Goal: Transaction & Acquisition: Purchase product/service

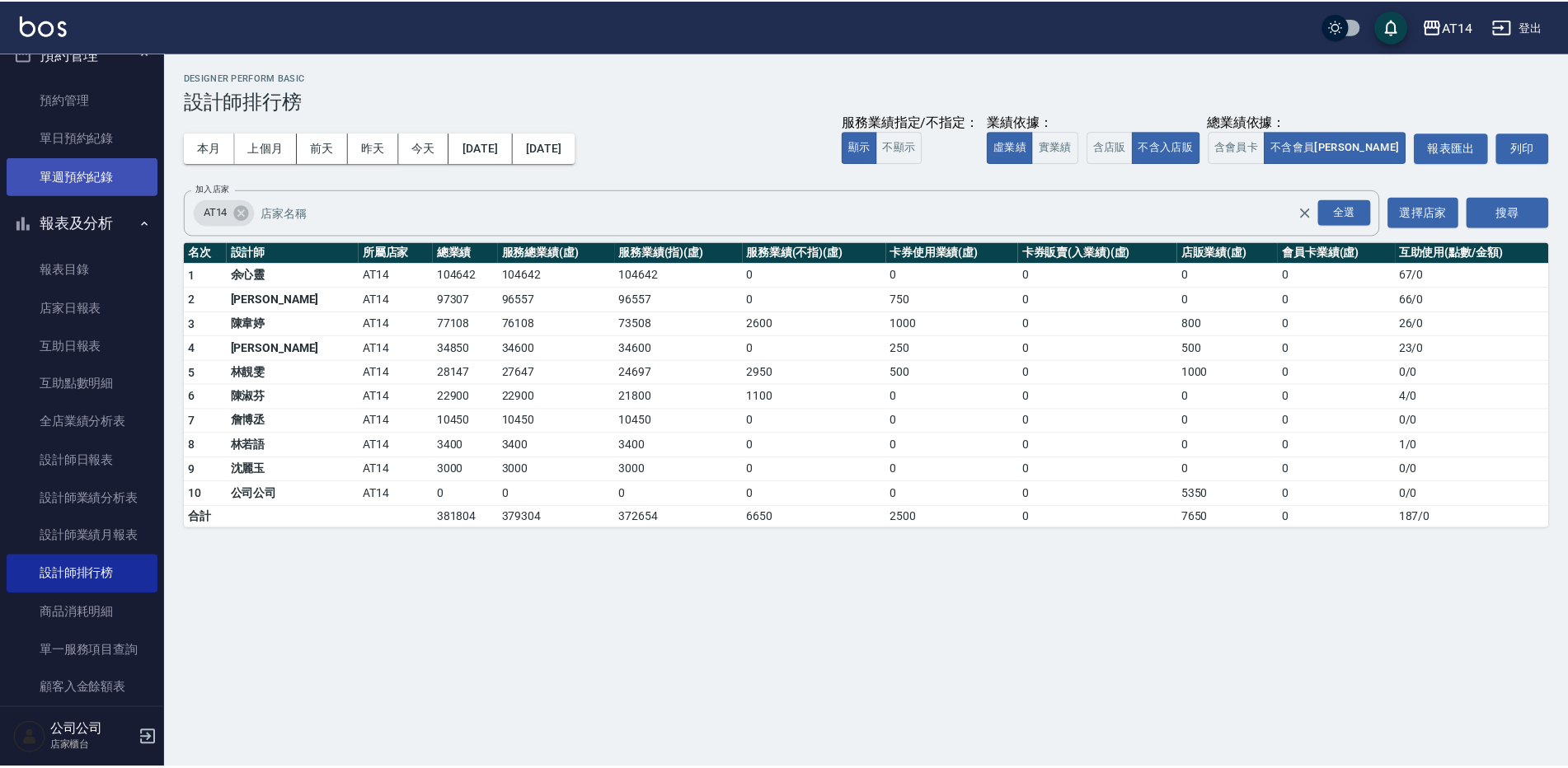
scroll to position [333, 0]
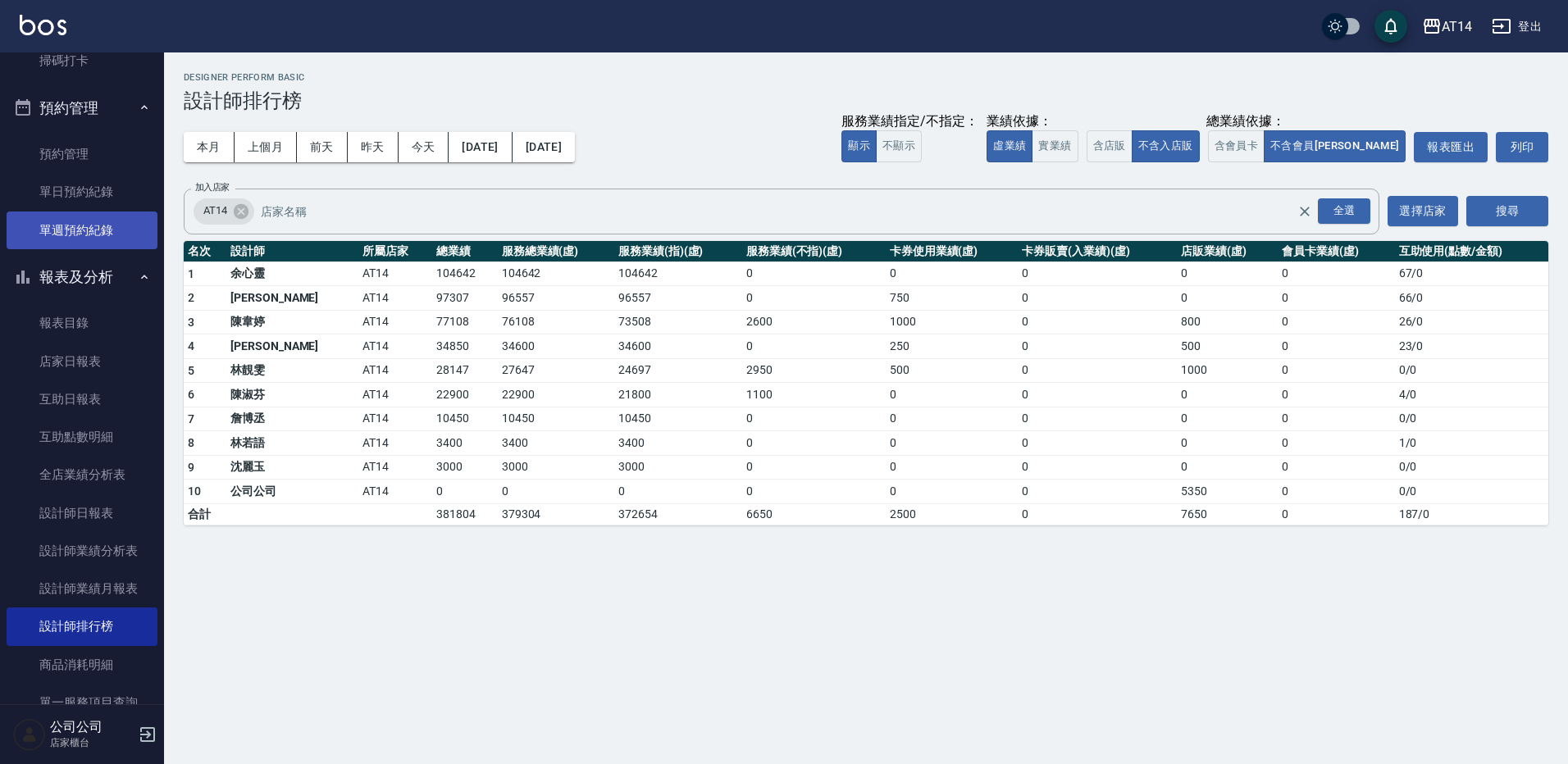
click at [97, 227] on link "單週預約紀錄" at bounding box center [82, 230] width 151 height 38
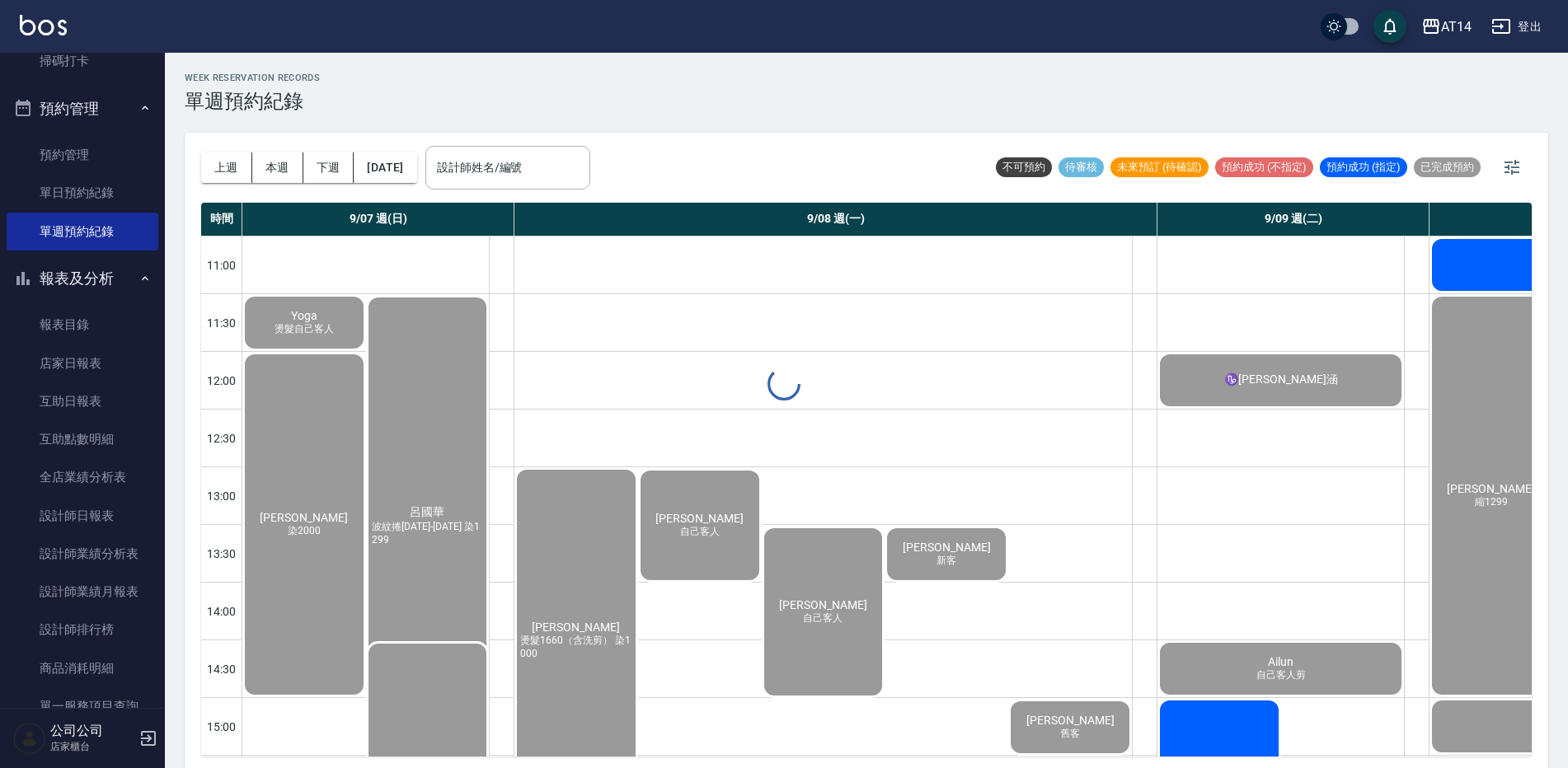
click at [504, 179] on div "WEEK RESERVATION RECORDS 單週預約紀錄 上週 本週 下週 [DATE] 設計師姓名/編號 設計師姓名/編號 不可預約 待審核 未來預訂…" at bounding box center [866, 413] width 1403 height 721
click at [508, 148] on div "設計師姓名/編號" at bounding box center [507, 168] width 165 height 44
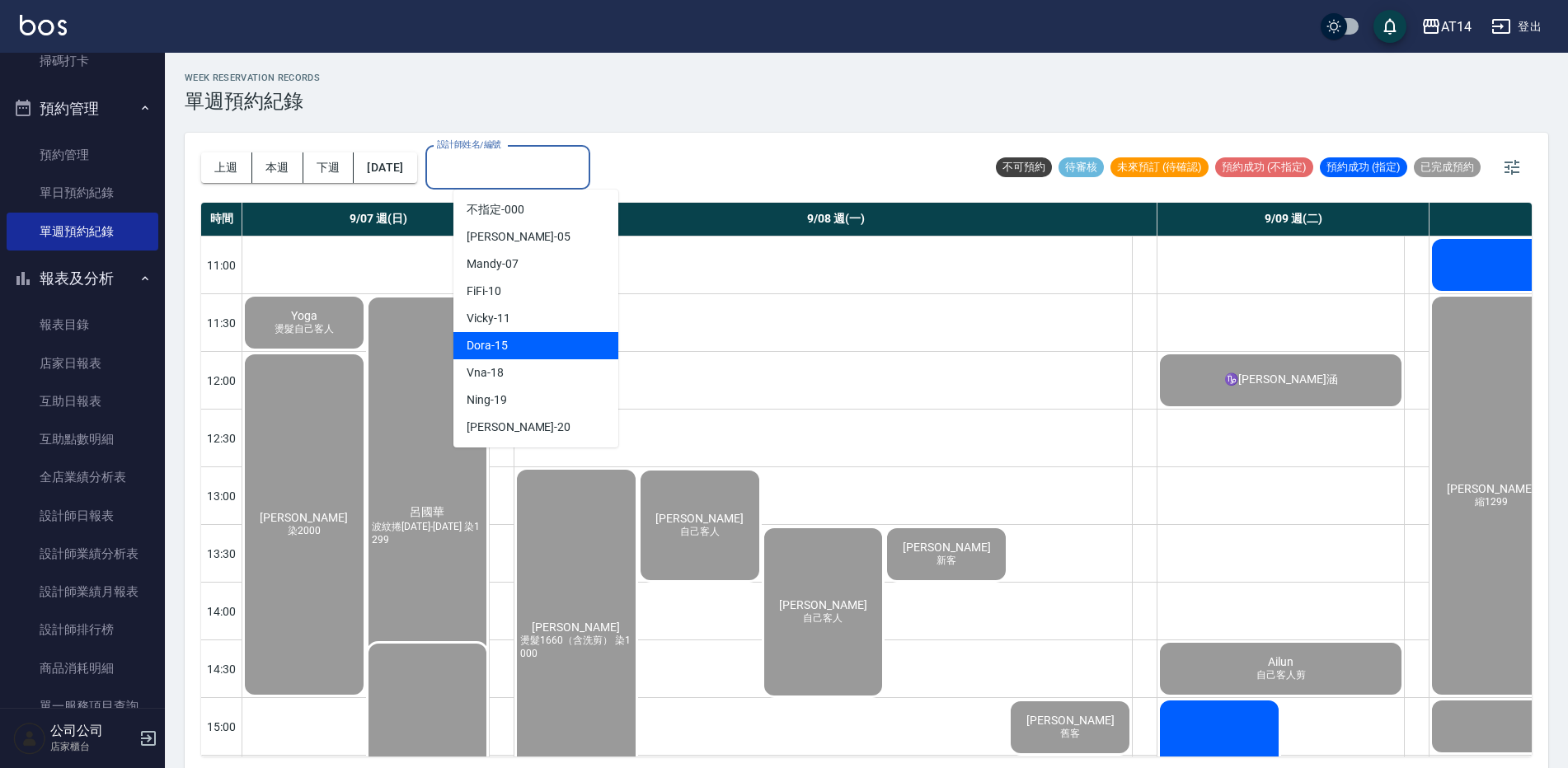
click at [511, 347] on div "Dora -15" at bounding box center [536, 345] width 165 height 27
type input "Dora-15"
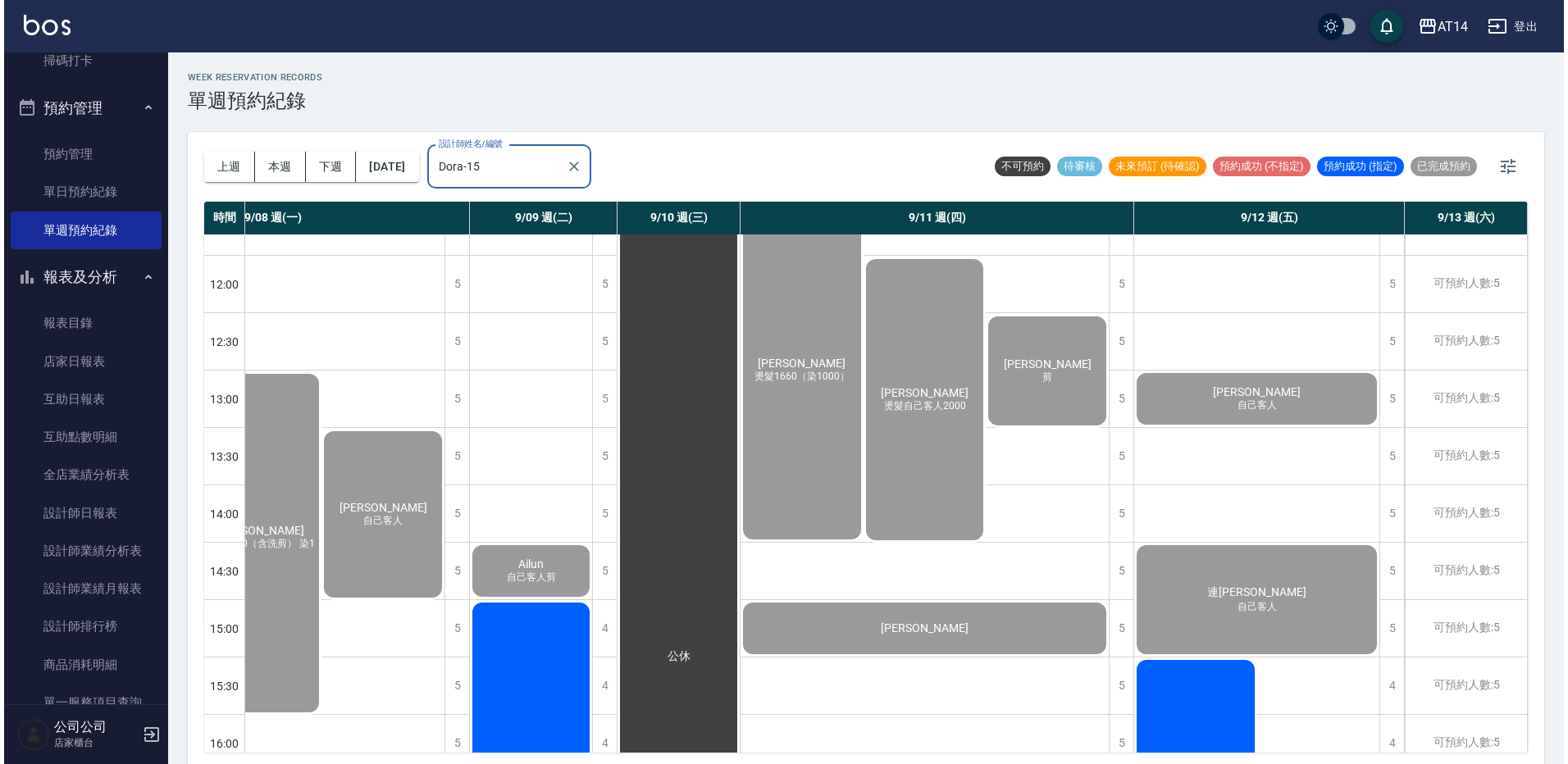
scroll to position [246, 325]
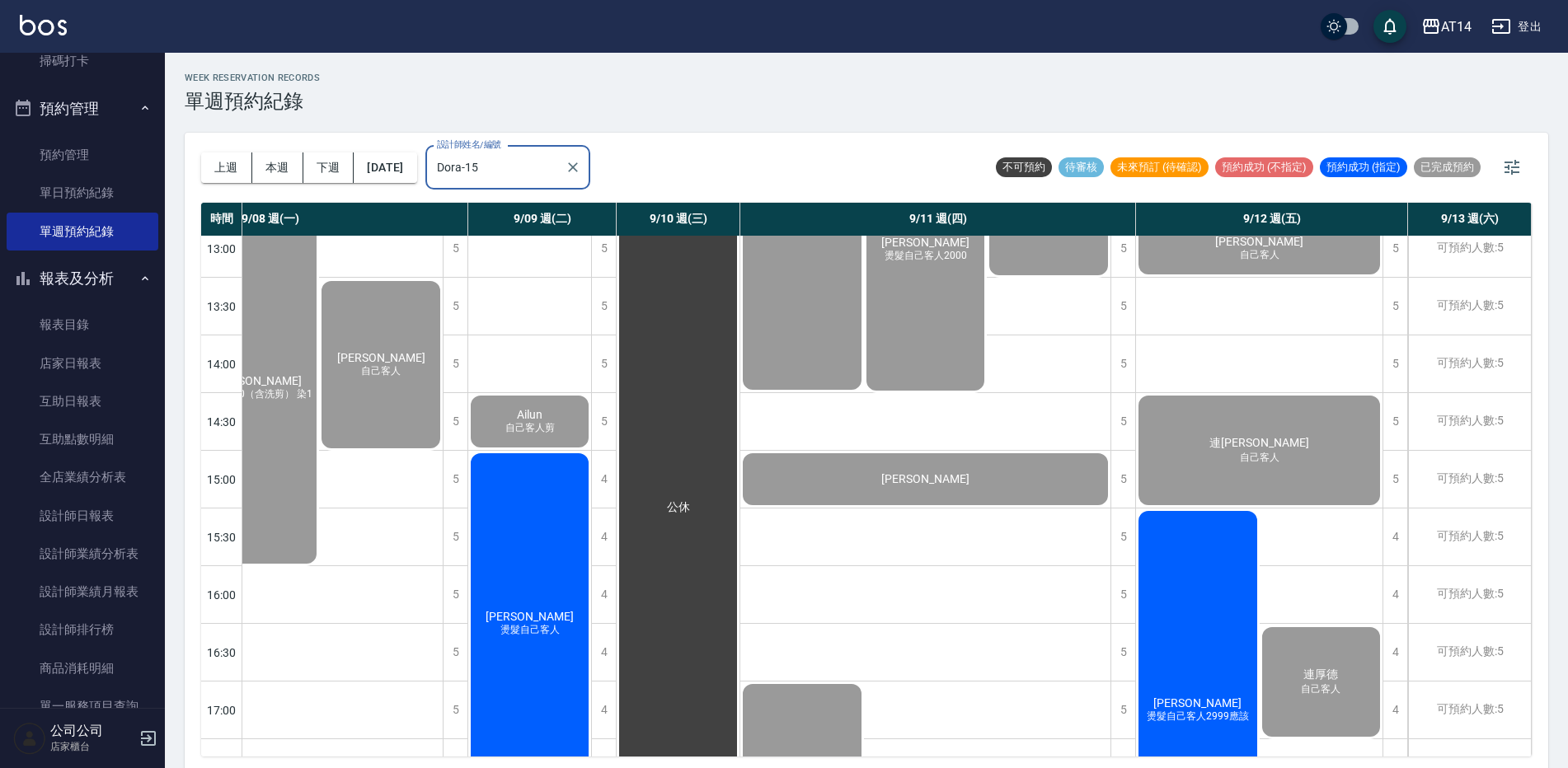
click at [1171, 622] on div "吳明哲 燙髮自己客人2999應該" at bounding box center [1198, 709] width 124 height 403
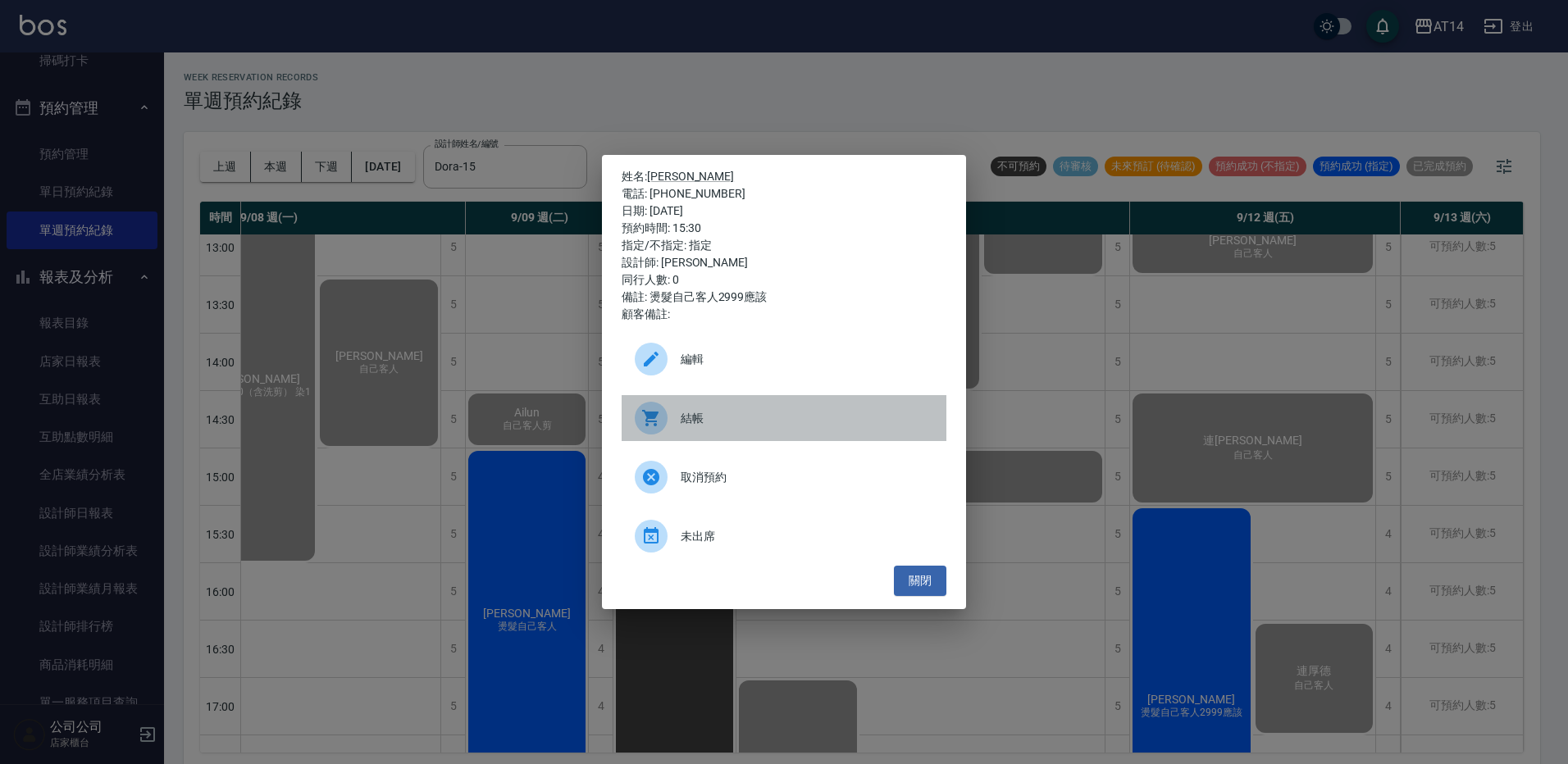
click at [734, 416] on span "結帳" at bounding box center [807, 418] width 253 height 17
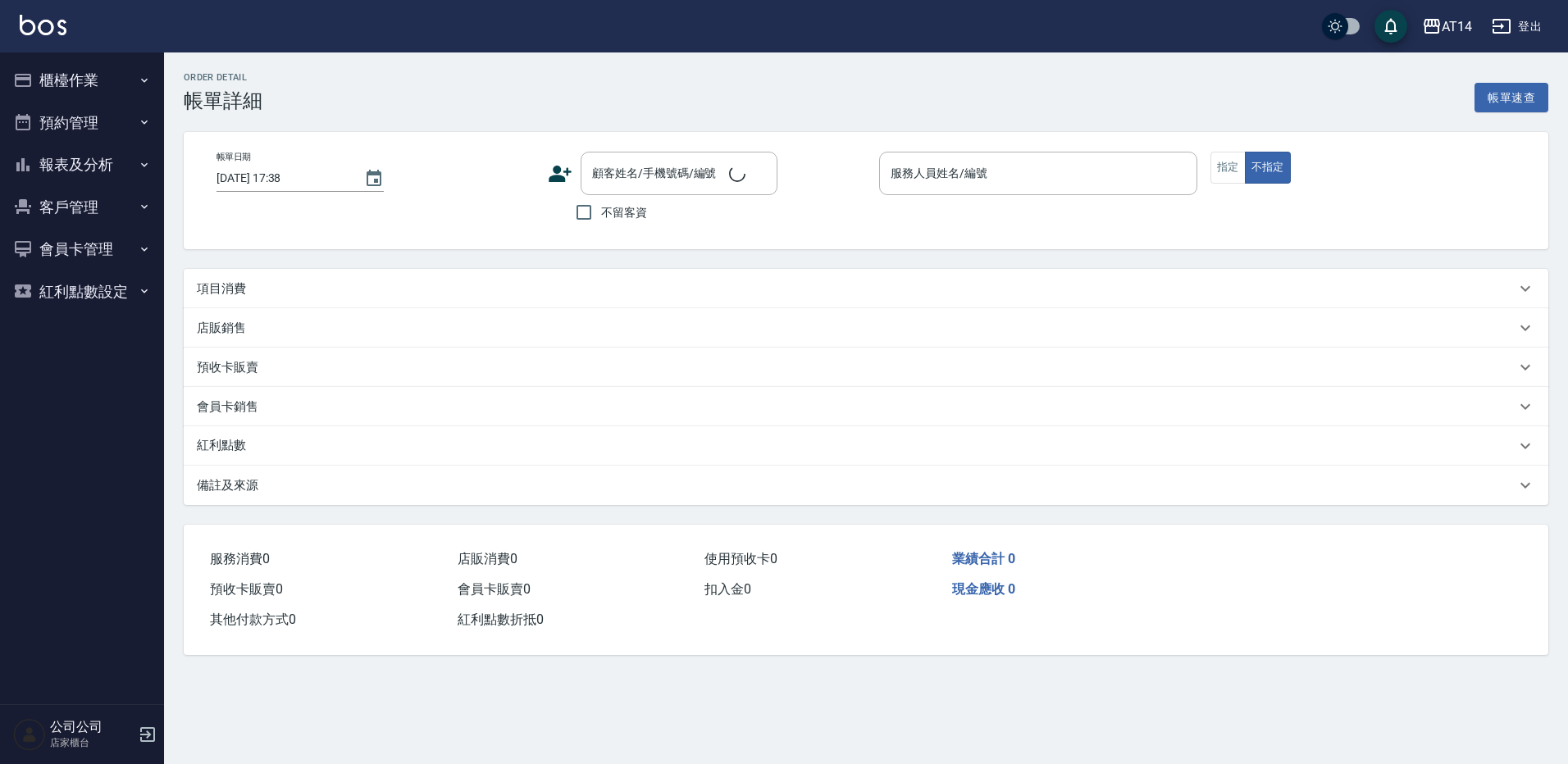
click at [266, 287] on div "項目消費" at bounding box center [856, 288] width 1319 height 17
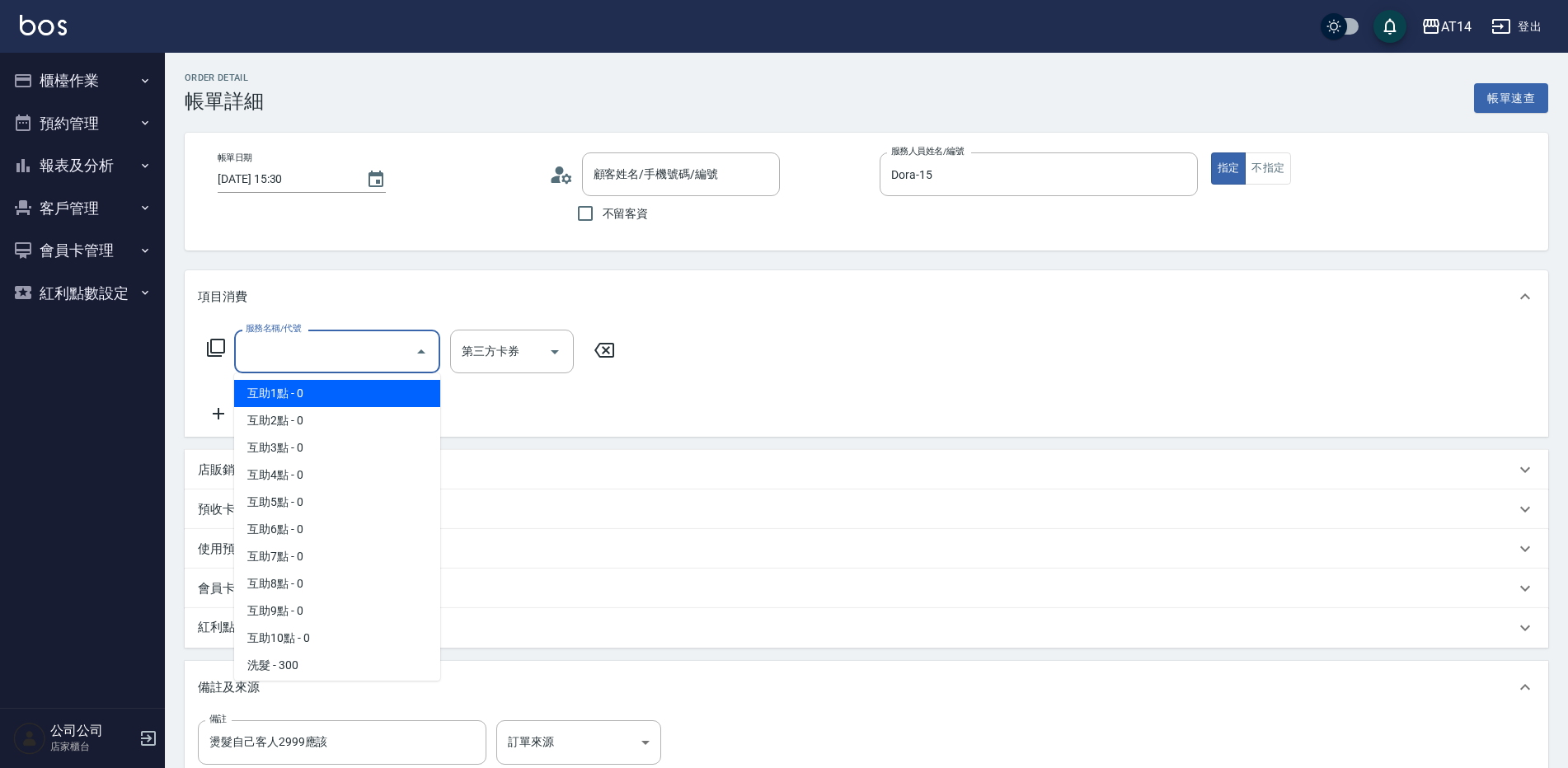
type input "[DATE] 15:30"
type input "Dora-15"
type input "燙髮自己客人2999應該"
click at [283, 360] on div "服務名稱/代號 服務名稱/代號" at bounding box center [337, 351] width 206 height 44
type input "0"
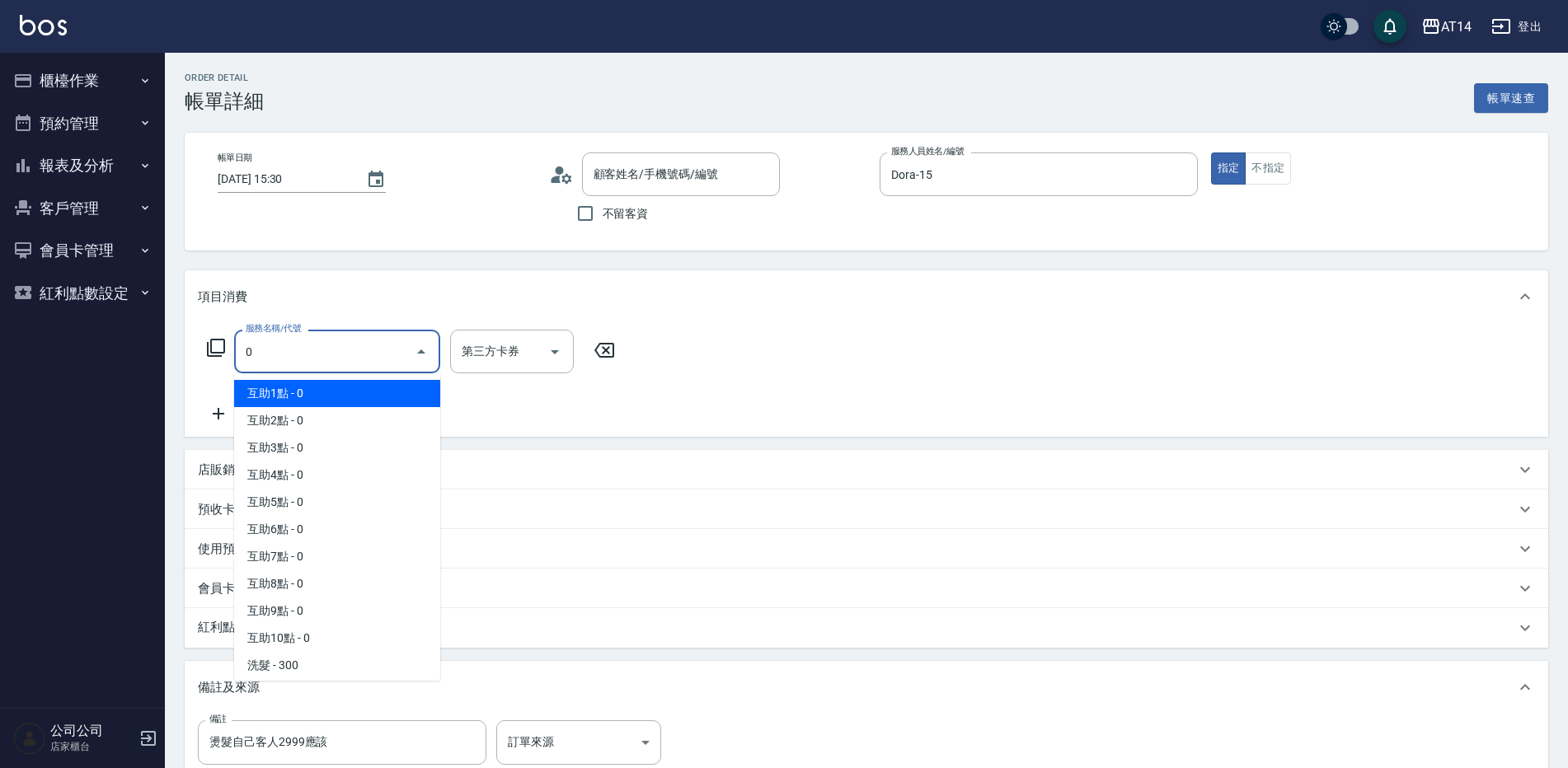
type input "[PERSON_NAME]/0956114115/null"
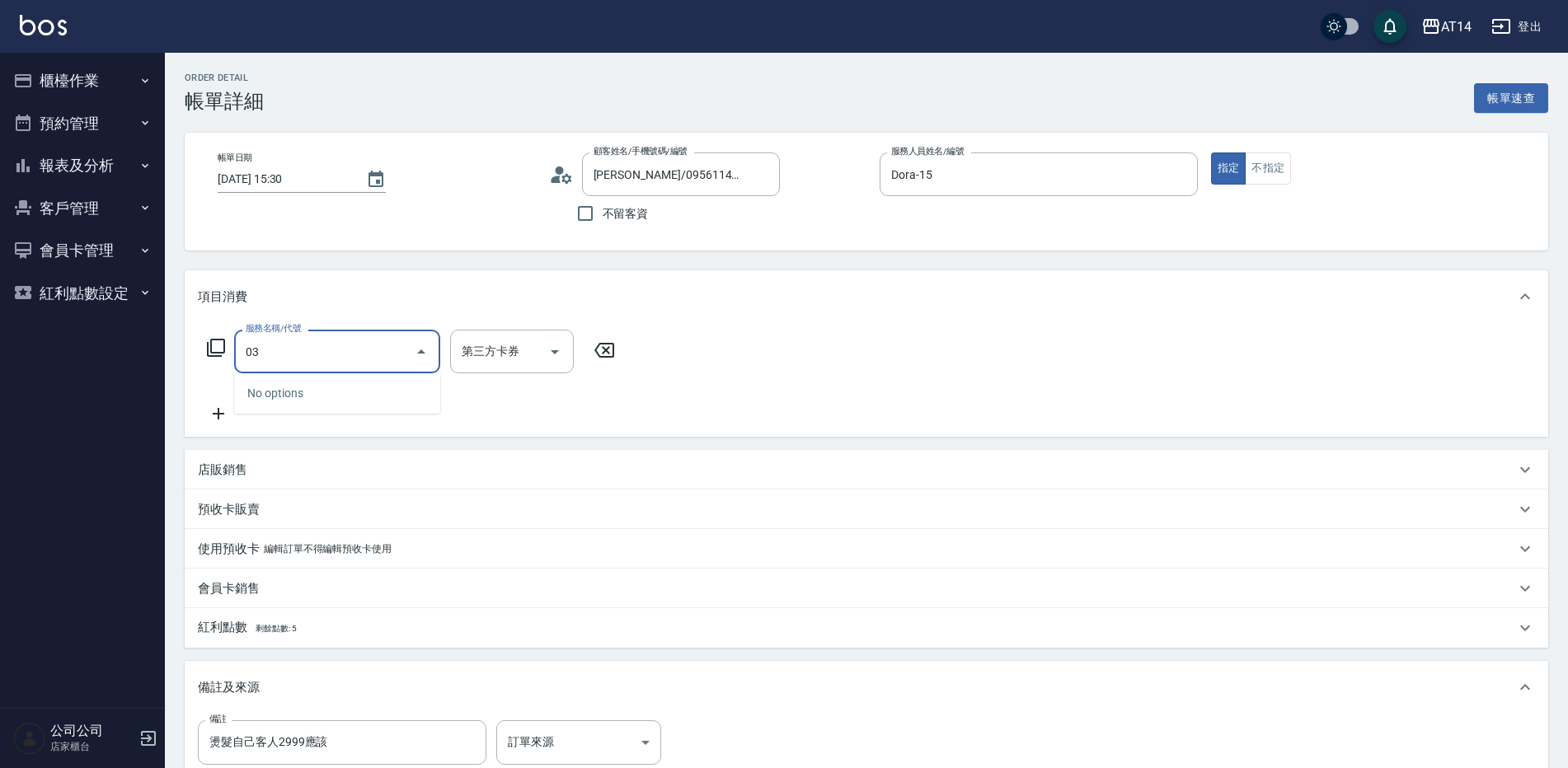
type input "031"
type input "3"
type input "燙髮(031)"
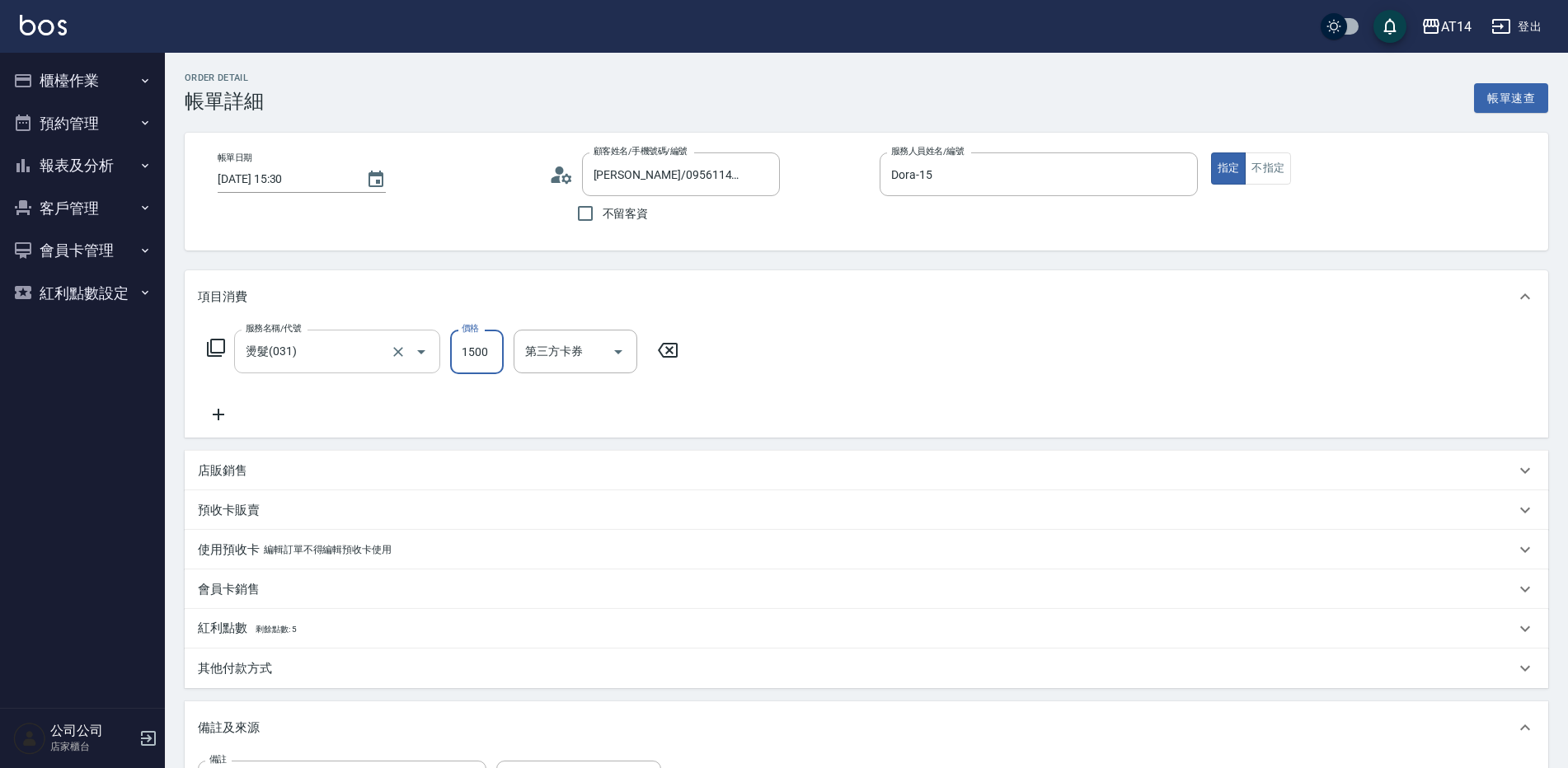
type input "1"
type input "0"
type input "1900"
type input "4"
type input "1900"
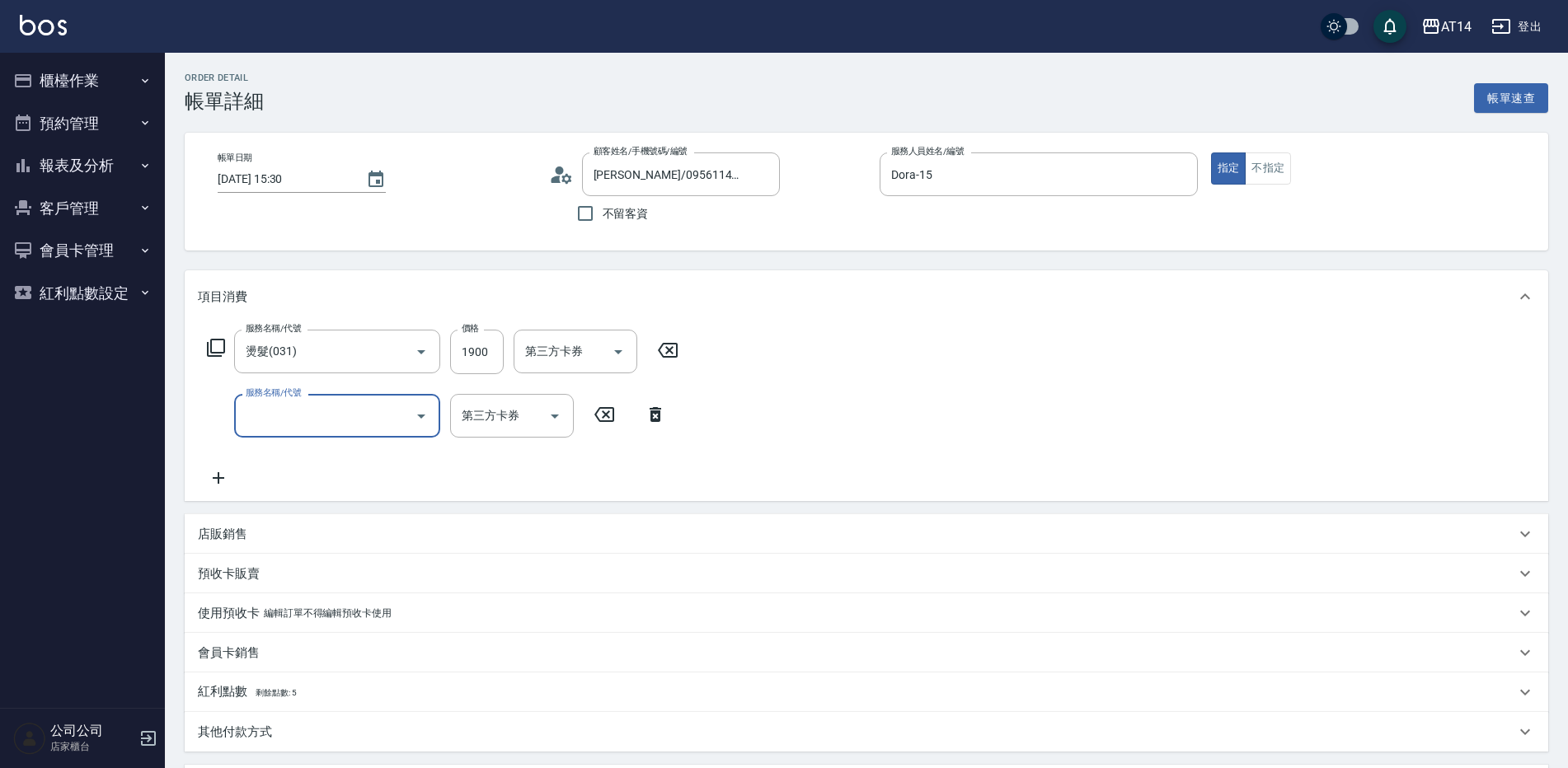
click at [291, 405] on input "服務名稱/代號" at bounding box center [325, 415] width 167 height 29
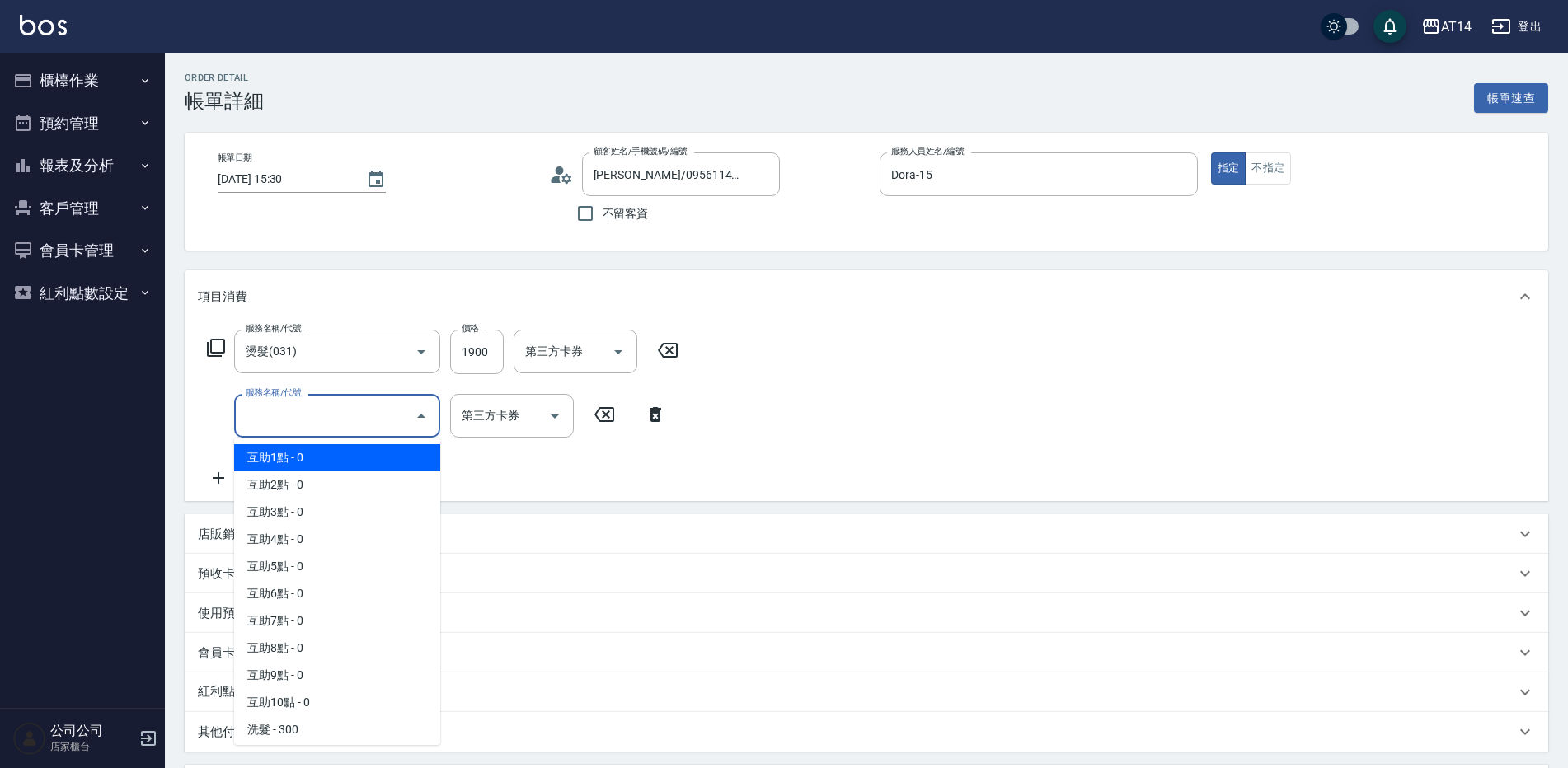
click at [309, 453] on span "互助1點 - 0" at bounding box center [337, 457] width 206 height 27
type input "互助1點(001)"
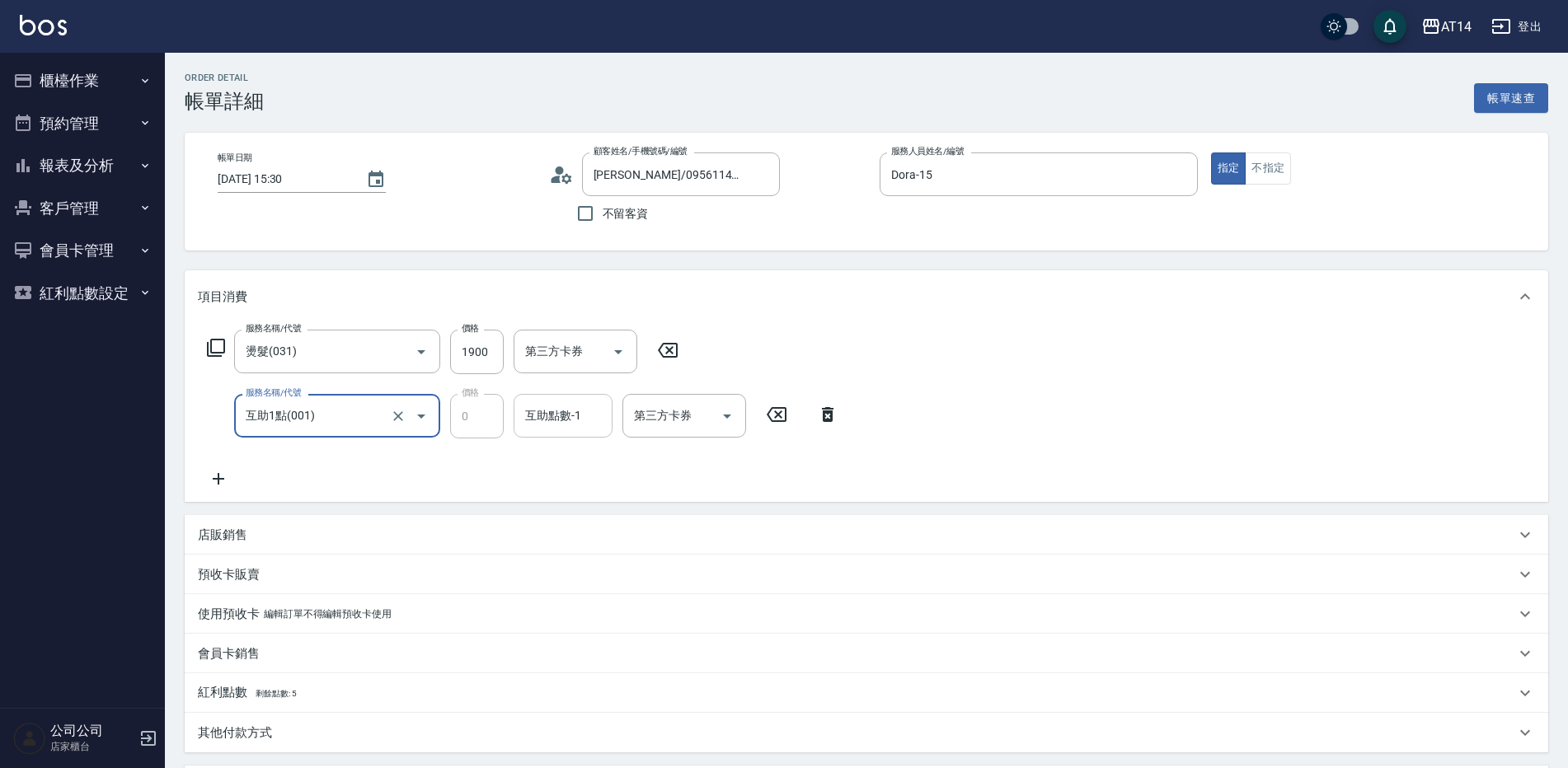
click at [538, 427] on input "互助點數-1" at bounding box center [562, 415] width 84 height 29
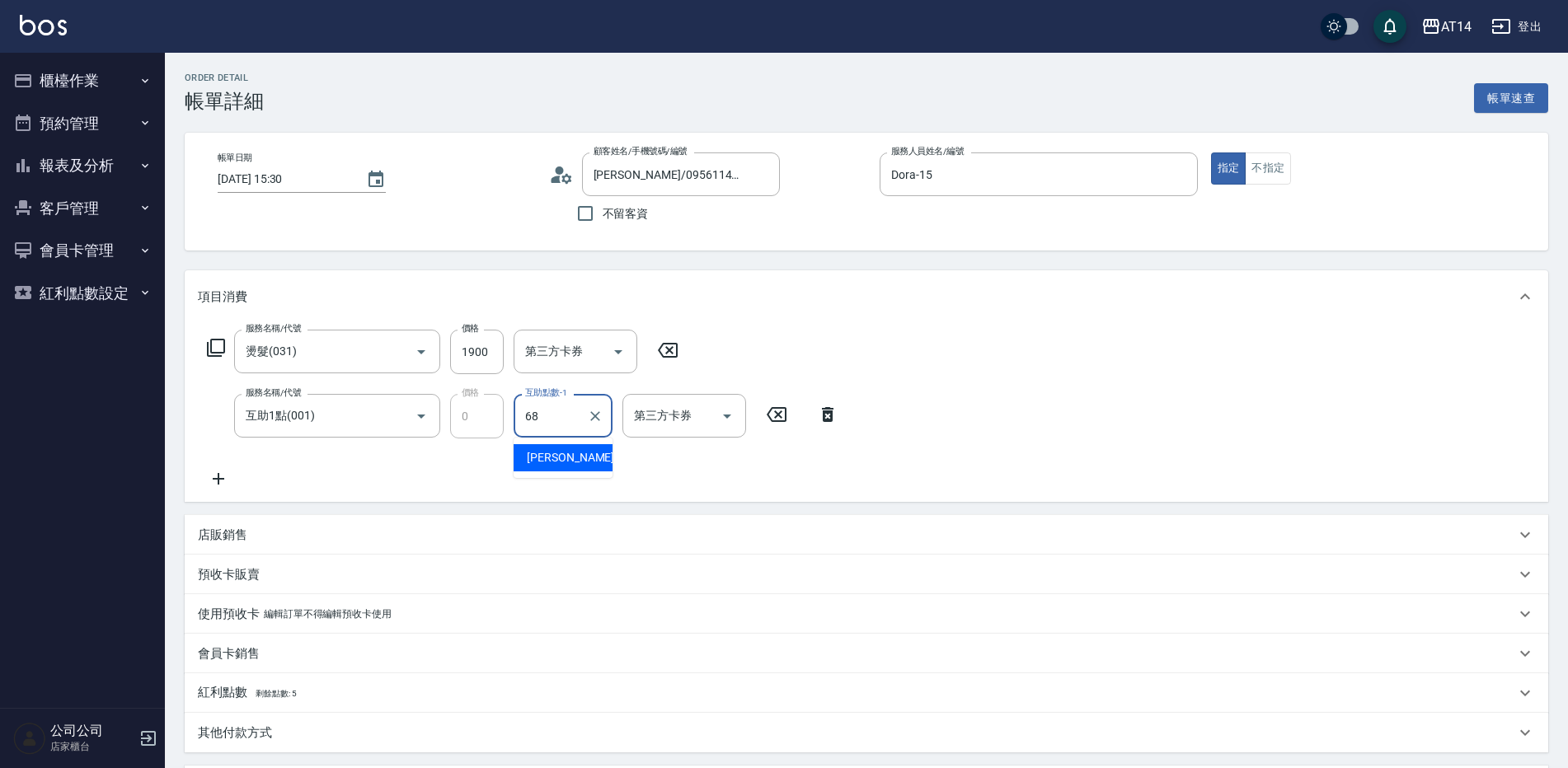
type input "[PERSON_NAME]-68"
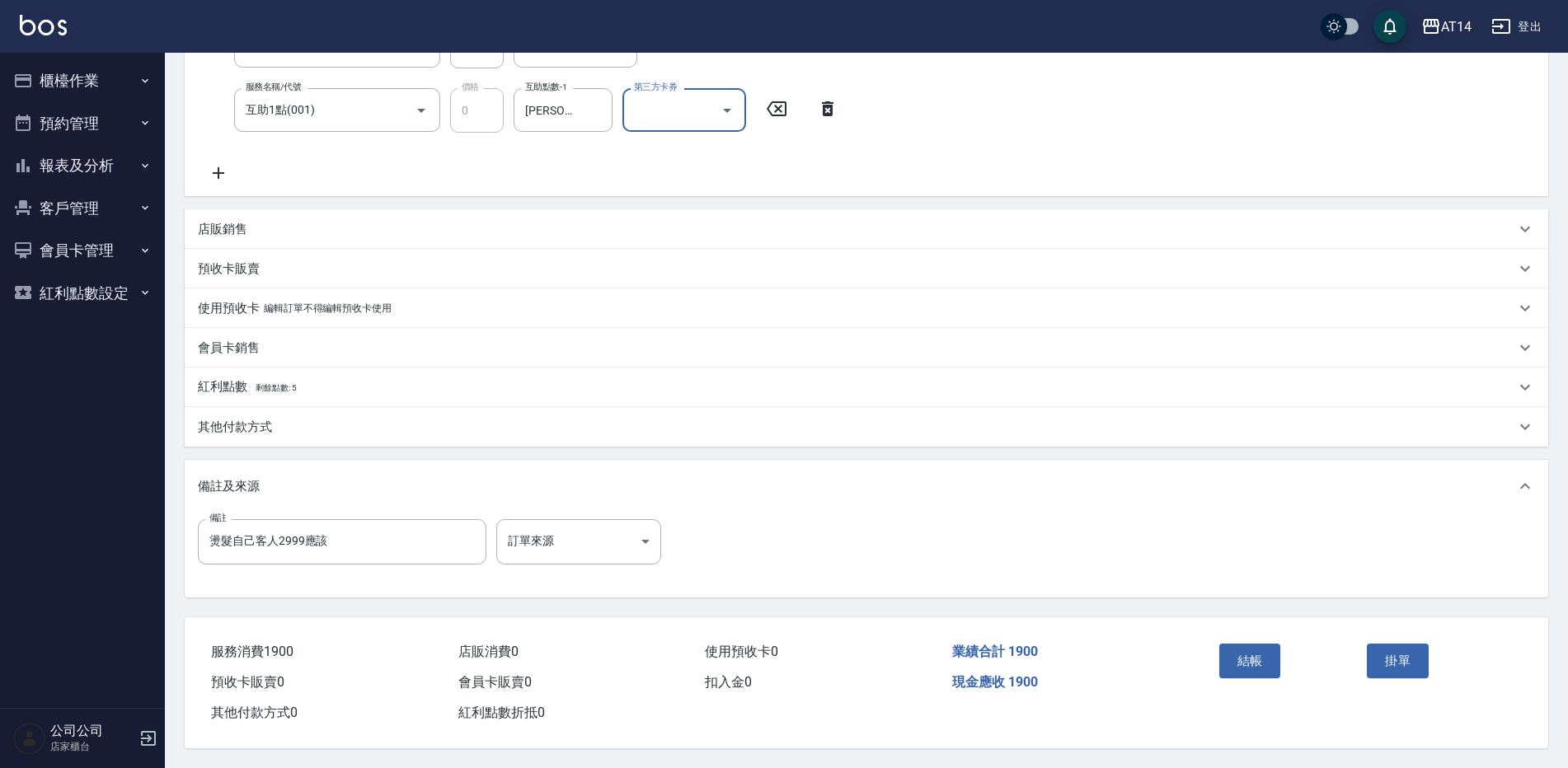
drag, startPoint x: 562, startPoint y: 492, endPoint x: 558, endPoint y: 534, distance: 42.2
click at [562, 491] on div "備註及來源" at bounding box center [866, 487] width 1364 height 53
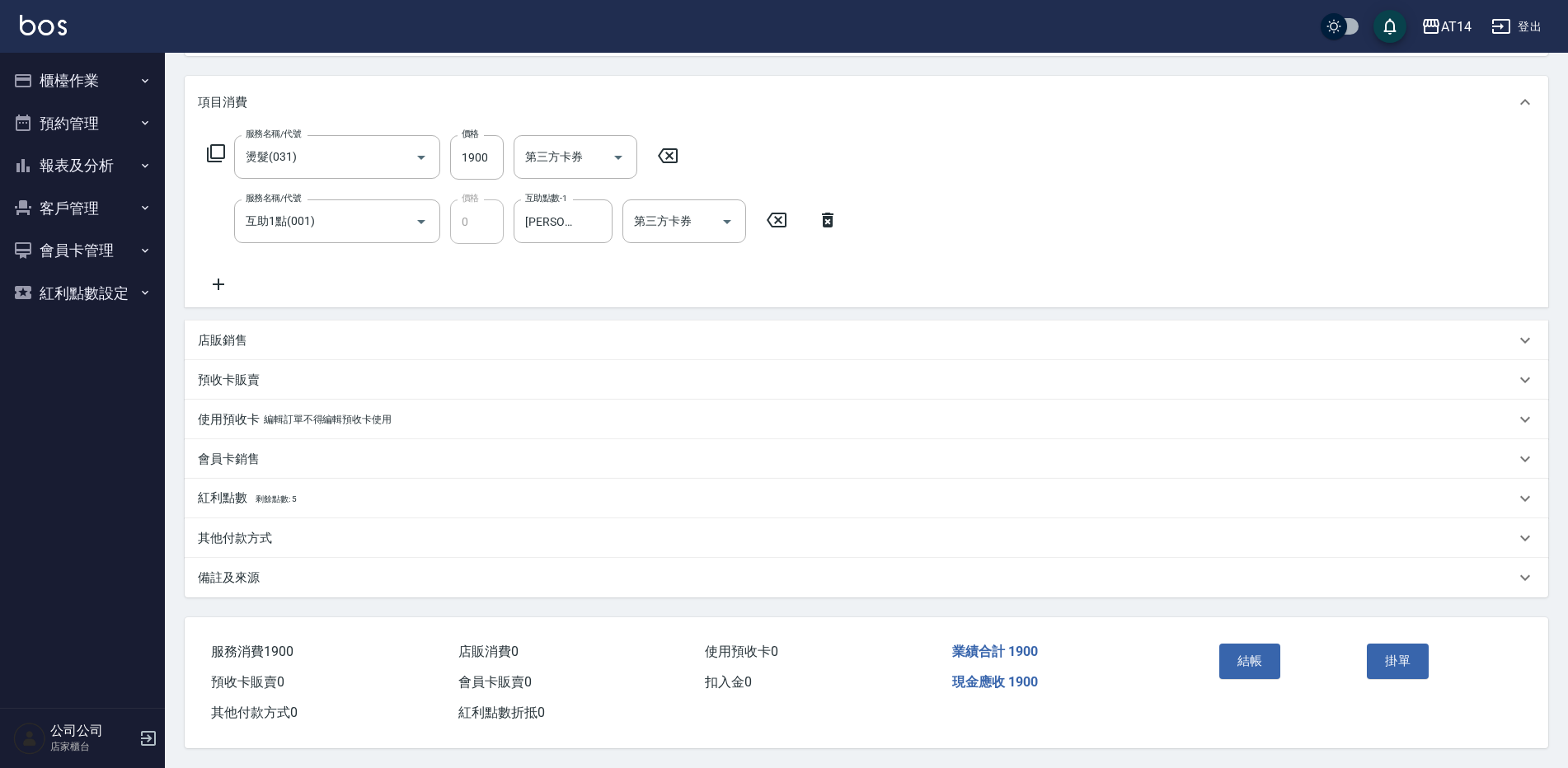
click at [492, 570] on div "備註及來源" at bounding box center [856, 578] width 1317 height 17
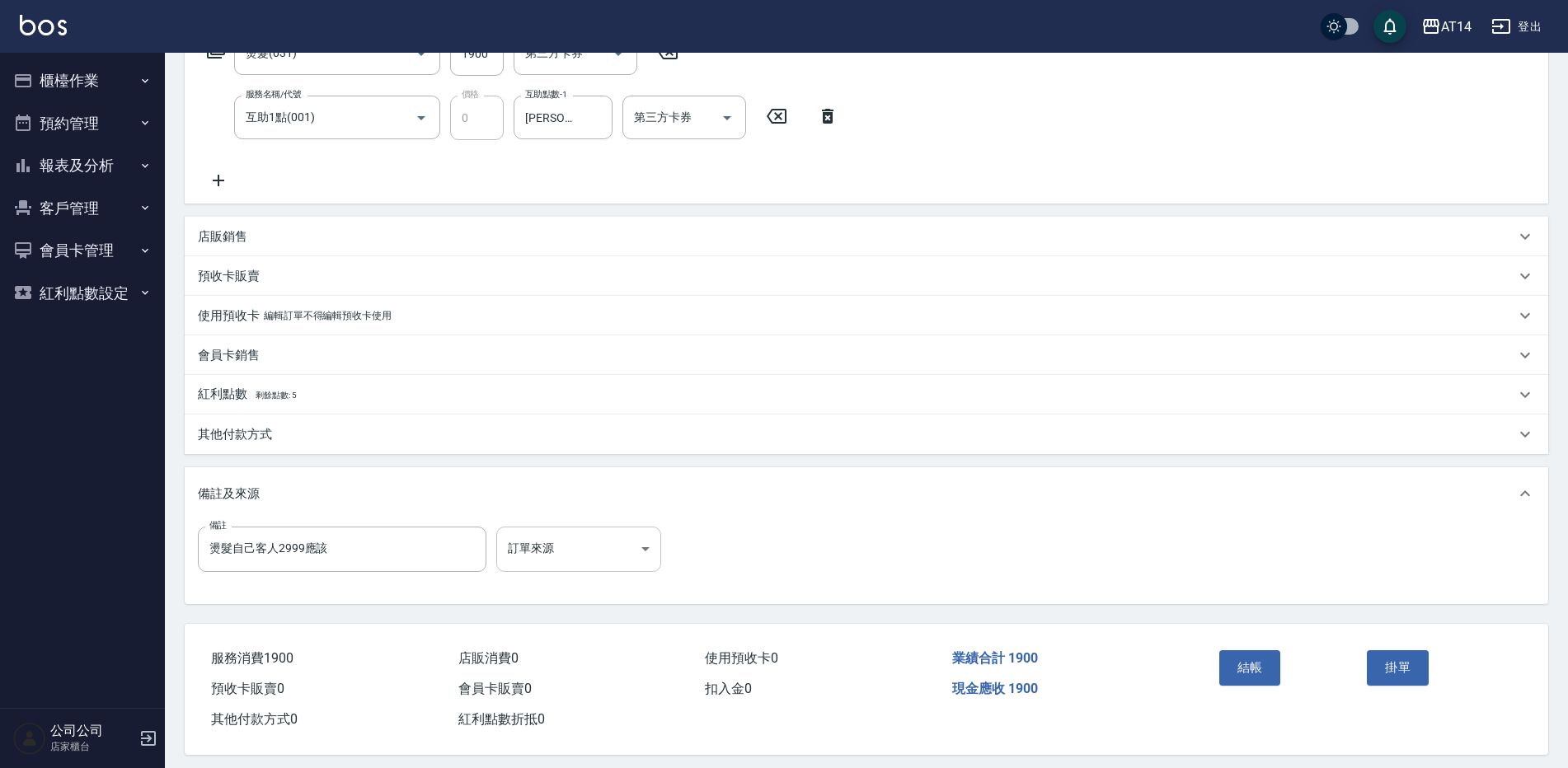
scroll to position [313, 0]
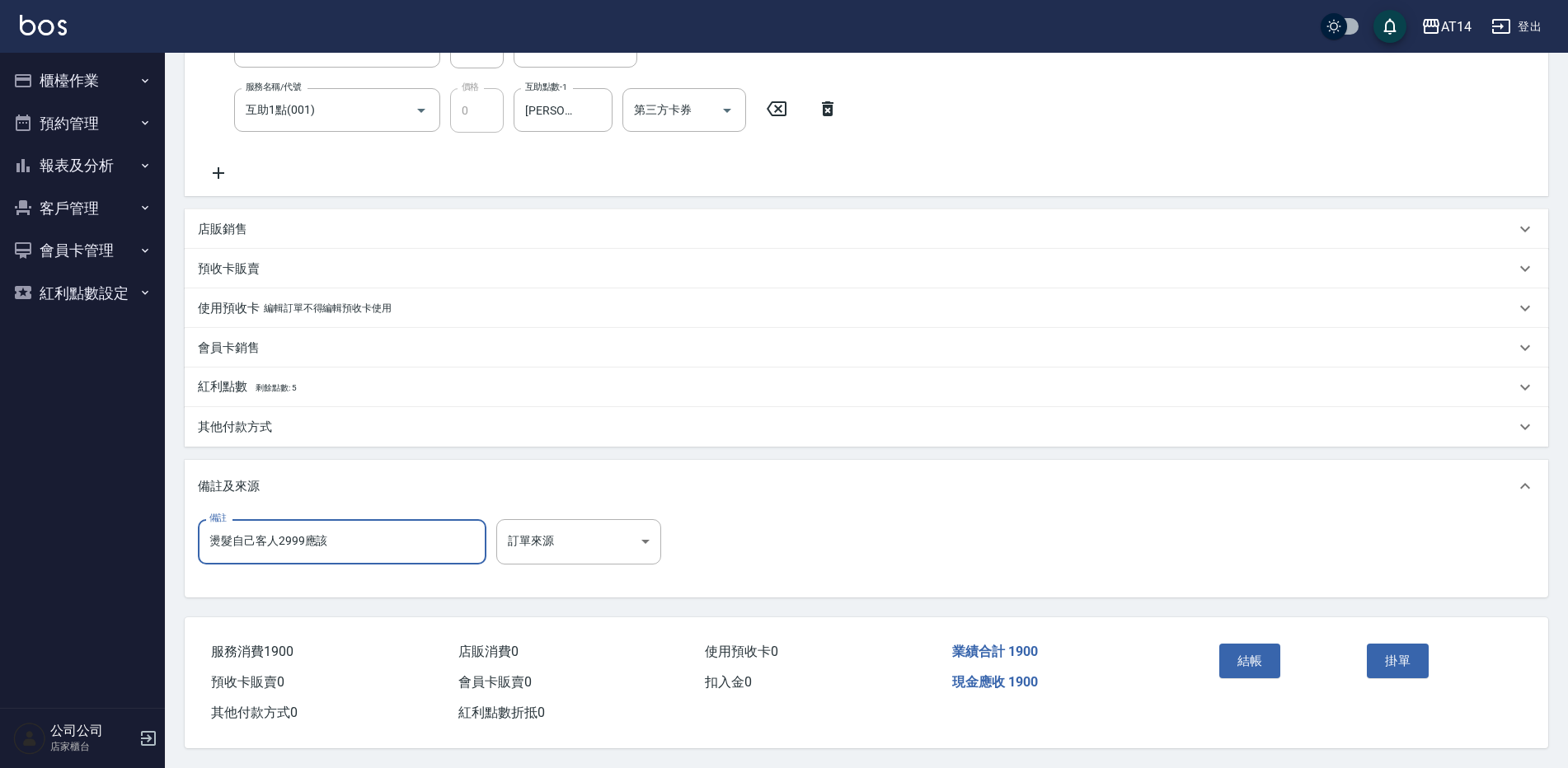
drag, startPoint x: 352, startPoint y: 538, endPoint x: 272, endPoint y: 544, distance: 80.2
click at [272, 544] on input "燙髮自己客人2999應該" at bounding box center [341, 541] width 288 height 45
type input "燙髮自己客"
click at [576, 530] on body "AT14 登出 櫃檯作業 打帳單 帳單列表 掛單列表 現金收支登錄 材料自購登錄 每日結帳 排班表 掃碼打卡 預約管理 預約管理 單日預約紀錄 單週預約紀錄 …" at bounding box center [784, 231] width 1568 height 1074
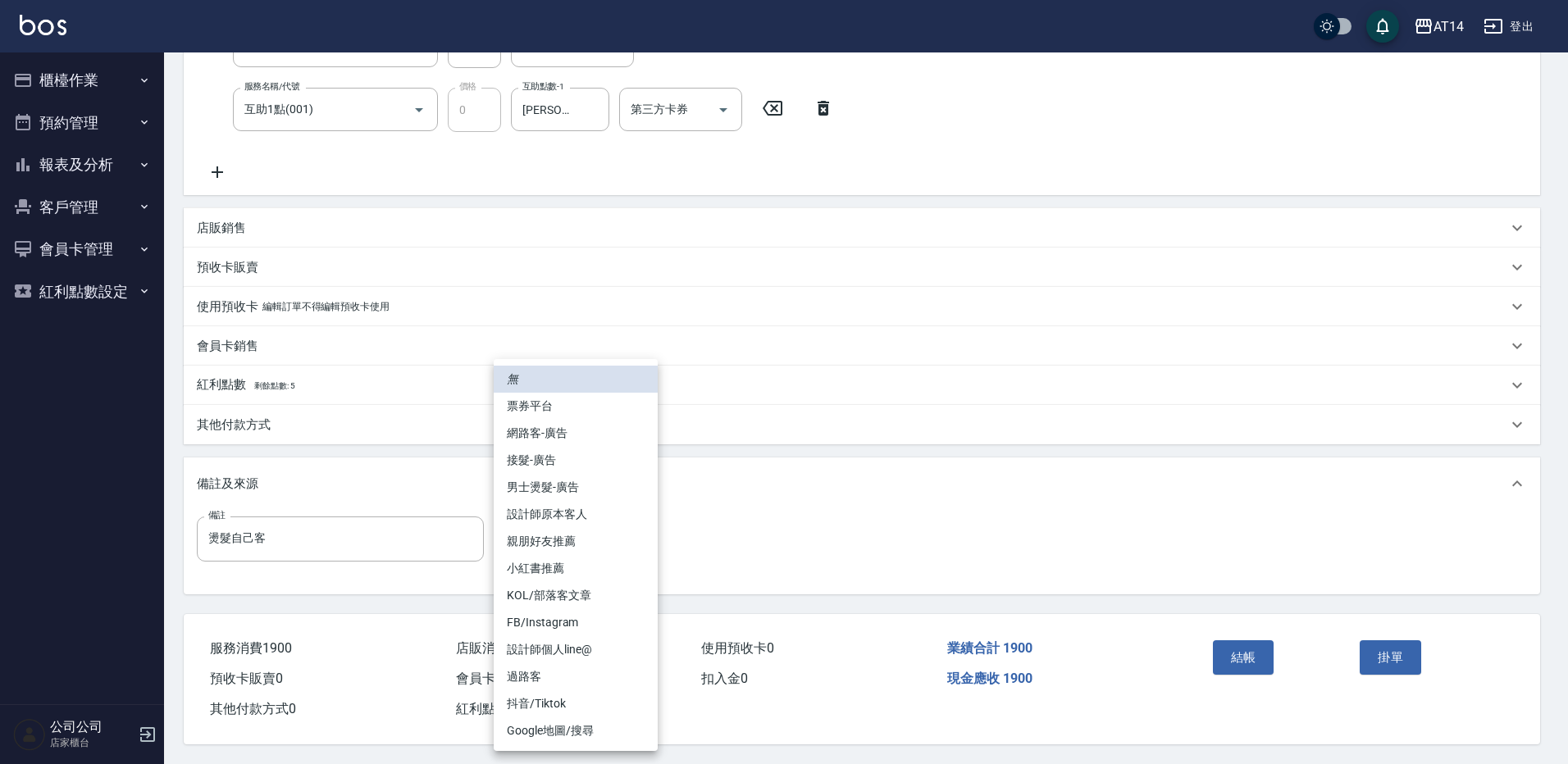
click at [601, 515] on li "設計師原本客人" at bounding box center [576, 515] width 164 height 27
type input "設計師原本客人"
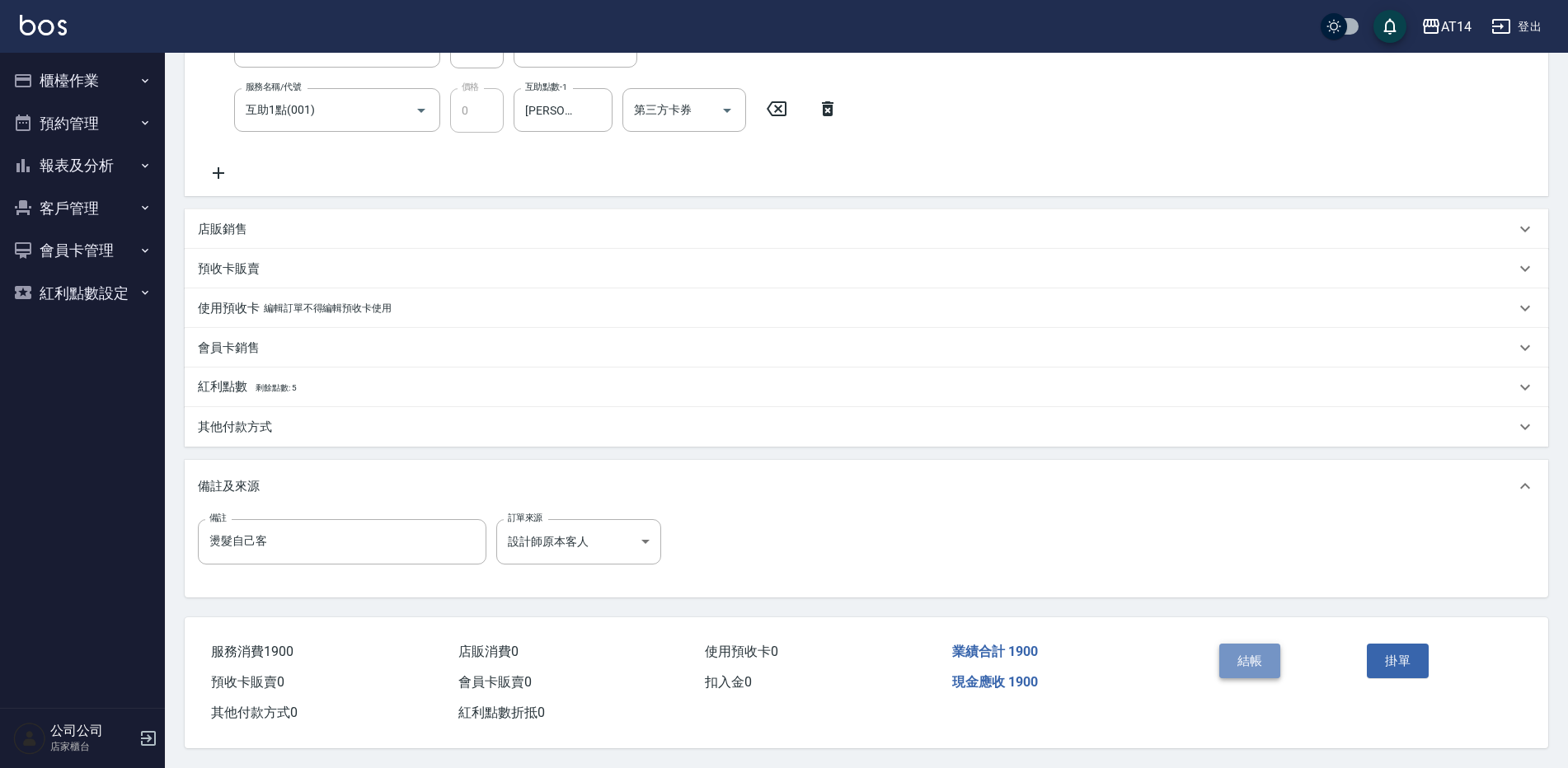
click at [1240, 651] on button "結帳" at bounding box center [1250, 661] width 61 height 35
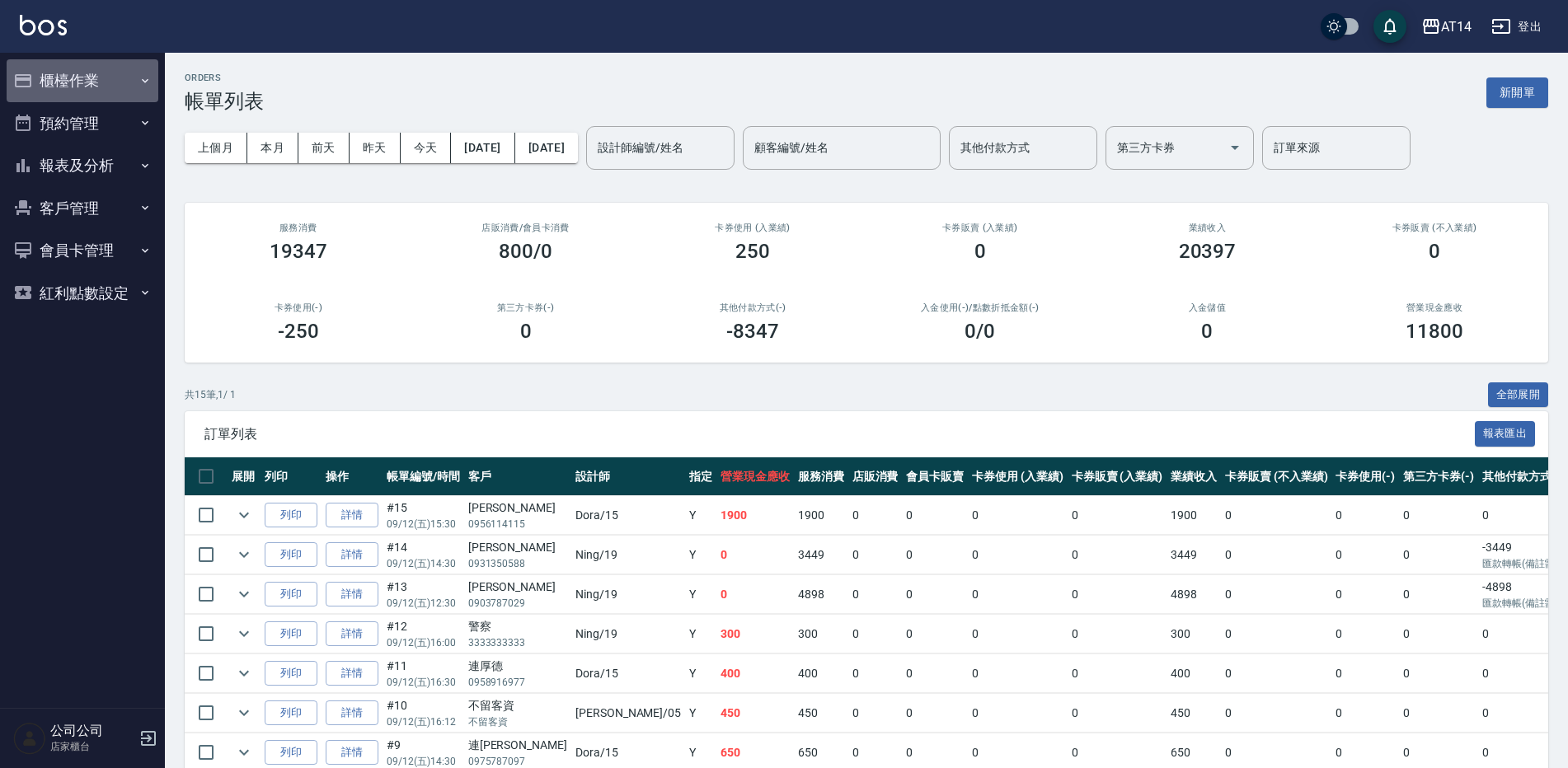
click at [81, 86] on button "櫃檯作業" at bounding box center [82, 81] width 152 height 43
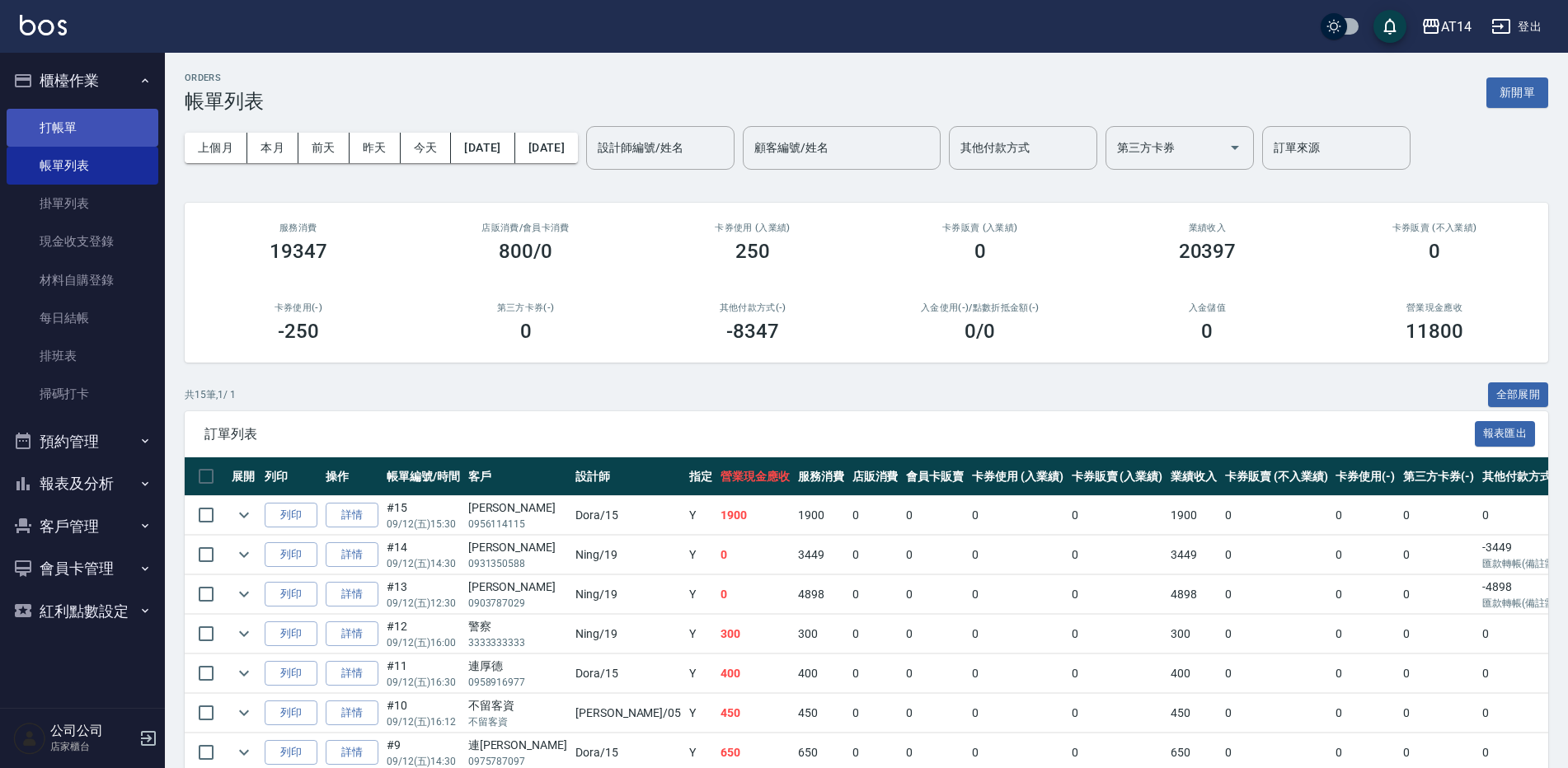
click at [76, 130] on link "打帳單" at bounding box center [82, 128] width 152 height 38
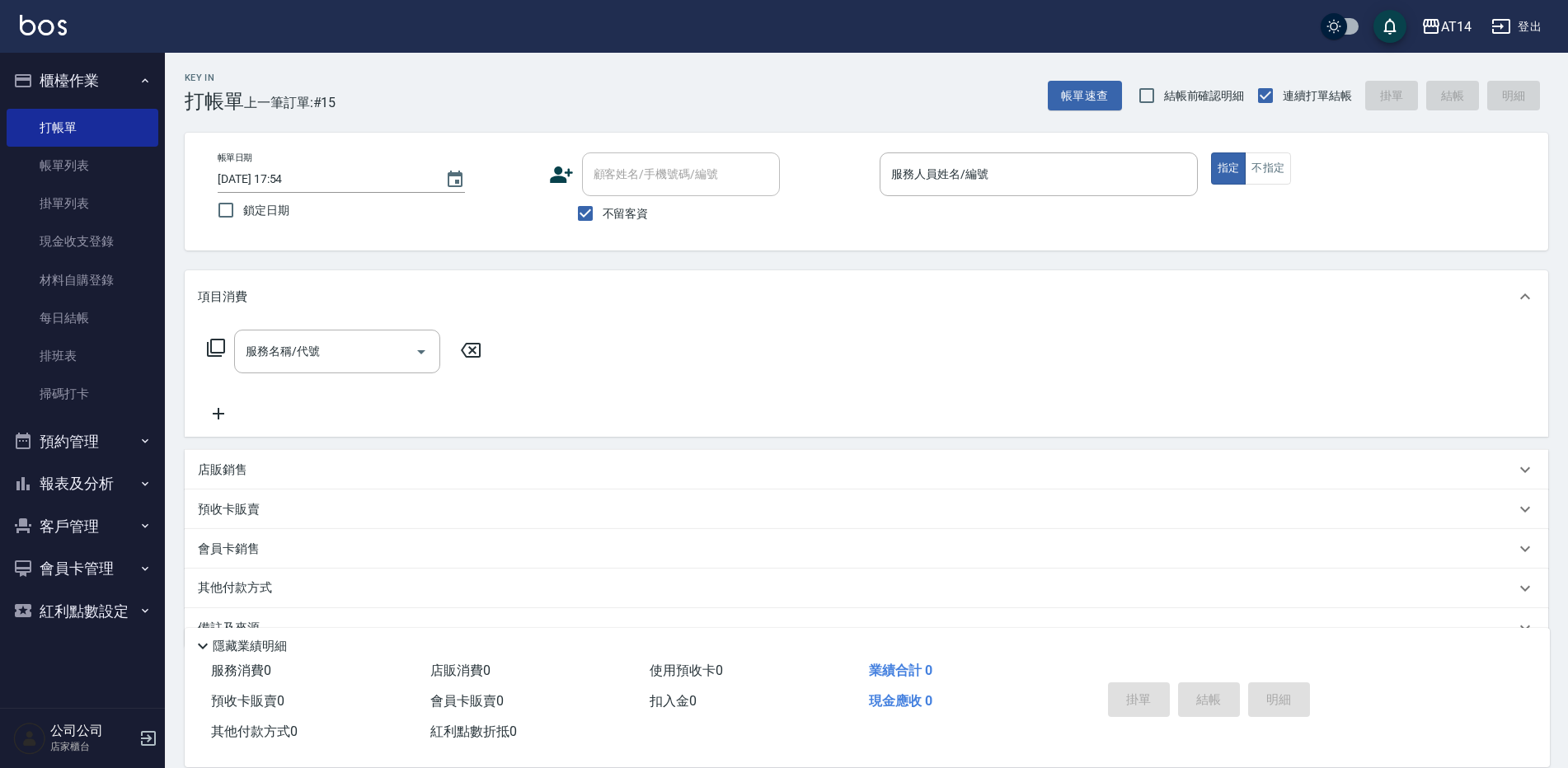
click at [618, 220] on span "不留客資" at bounding box center [626, 213] width 47 height 17
click at [603, 220] on input "不留客資" at bounding box center [586, 213] width 35 height 35
checkbox input "false"
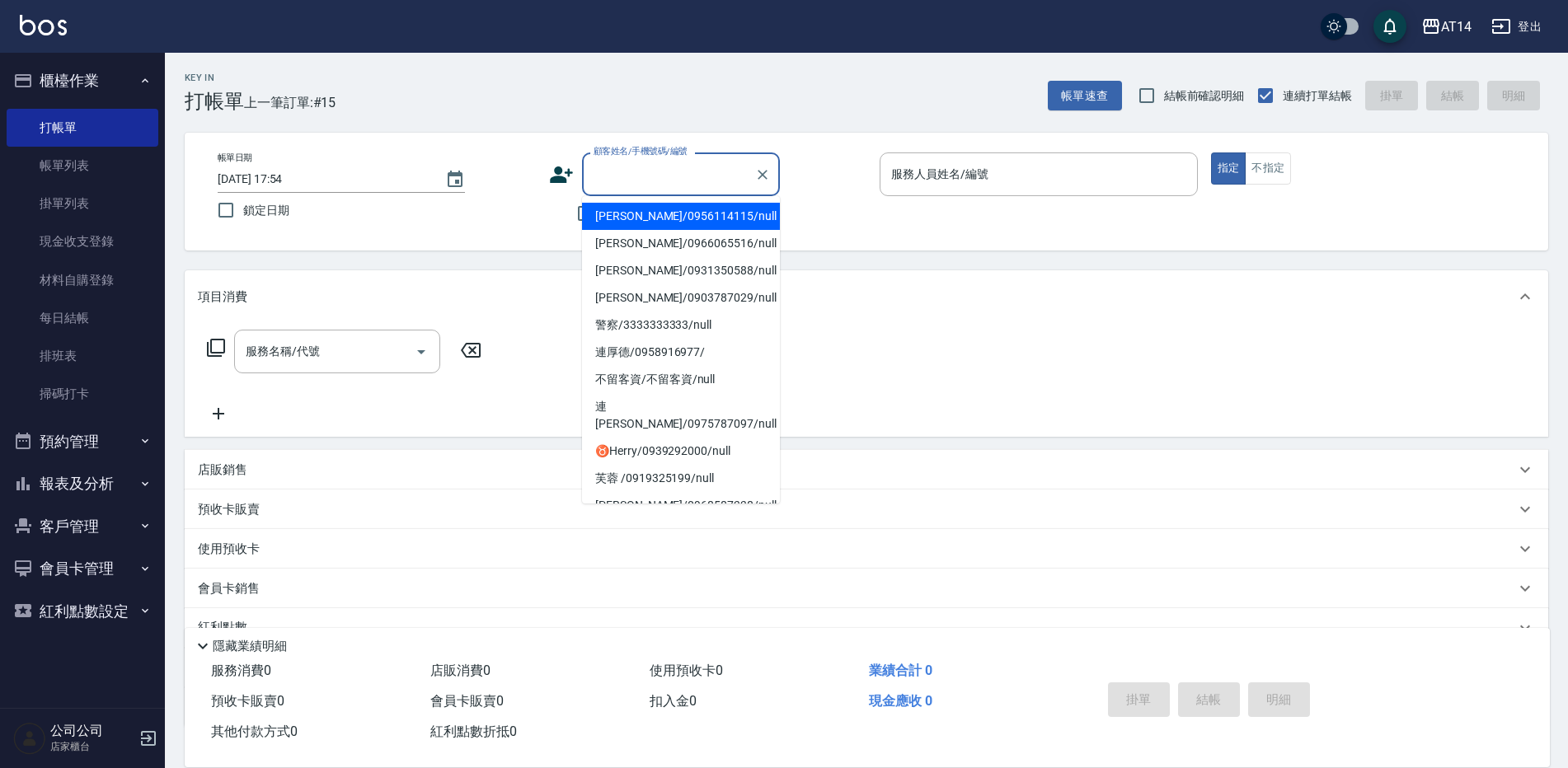
click at [616, 174] on div "顧客姓名/手機號碼/編號 顧客姓名/手機號碼/編號" at bounding box center [681, 174] width 198 height 44
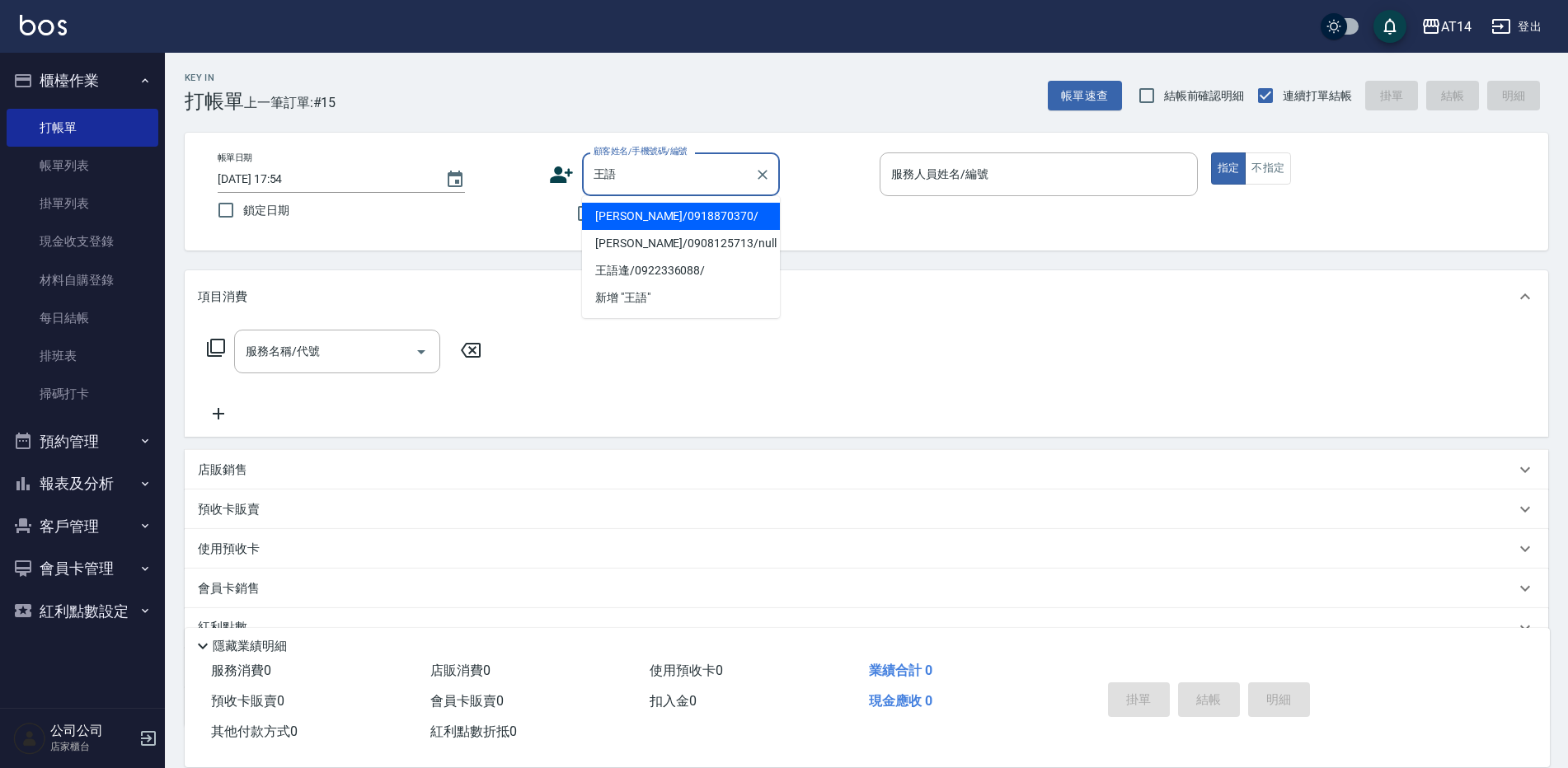
click at [656, 213] on li "[PERSON_NAME]/0918870370/" at bounding box center [681, 216] width 198 height 27
type input "[PERSON_NAME]/0918870370/"
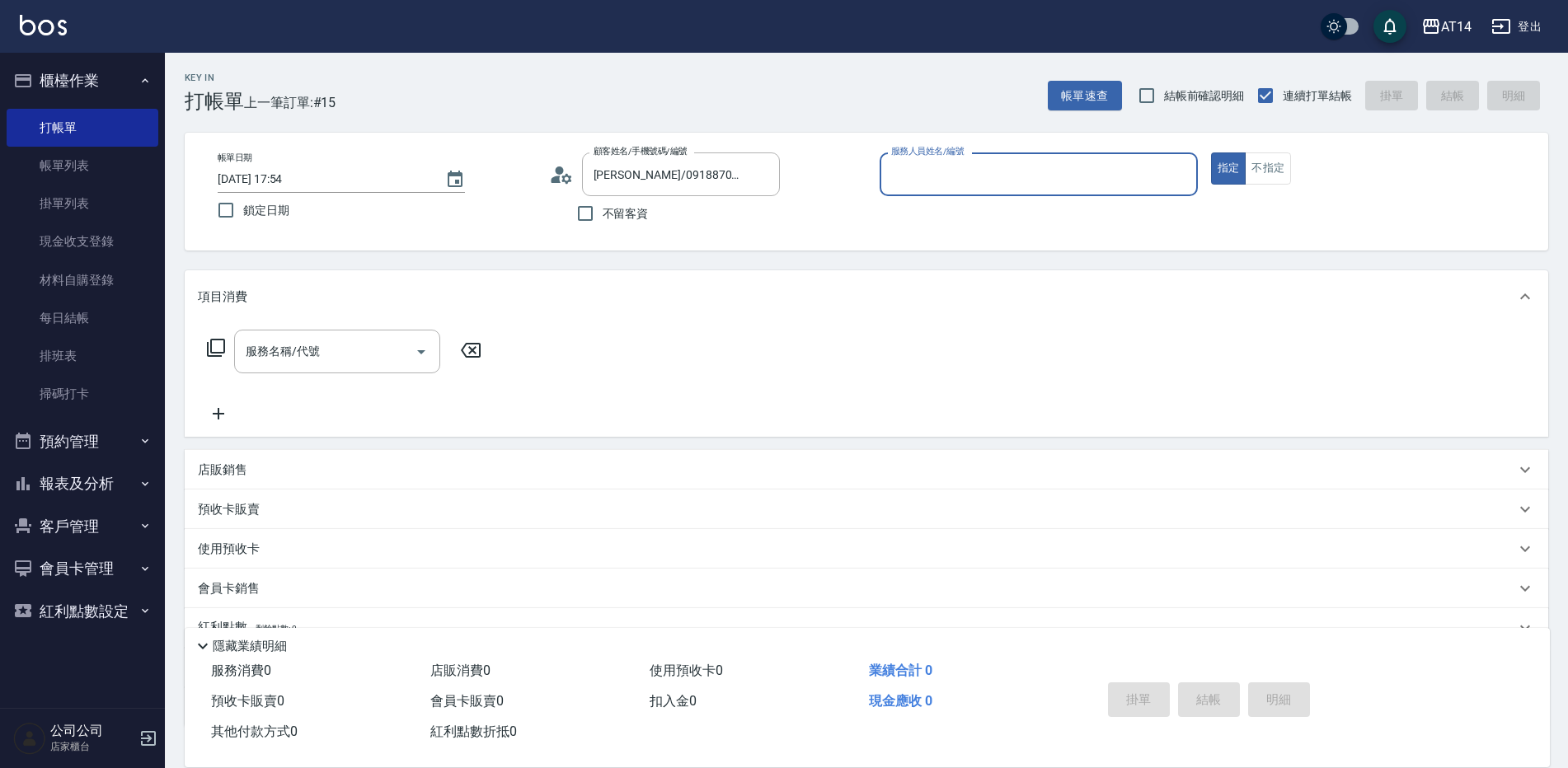
type input "Patty-05"
click at [943, 183] on input "Patty-05" at bounding box center [1027, 174] width 279 height 29
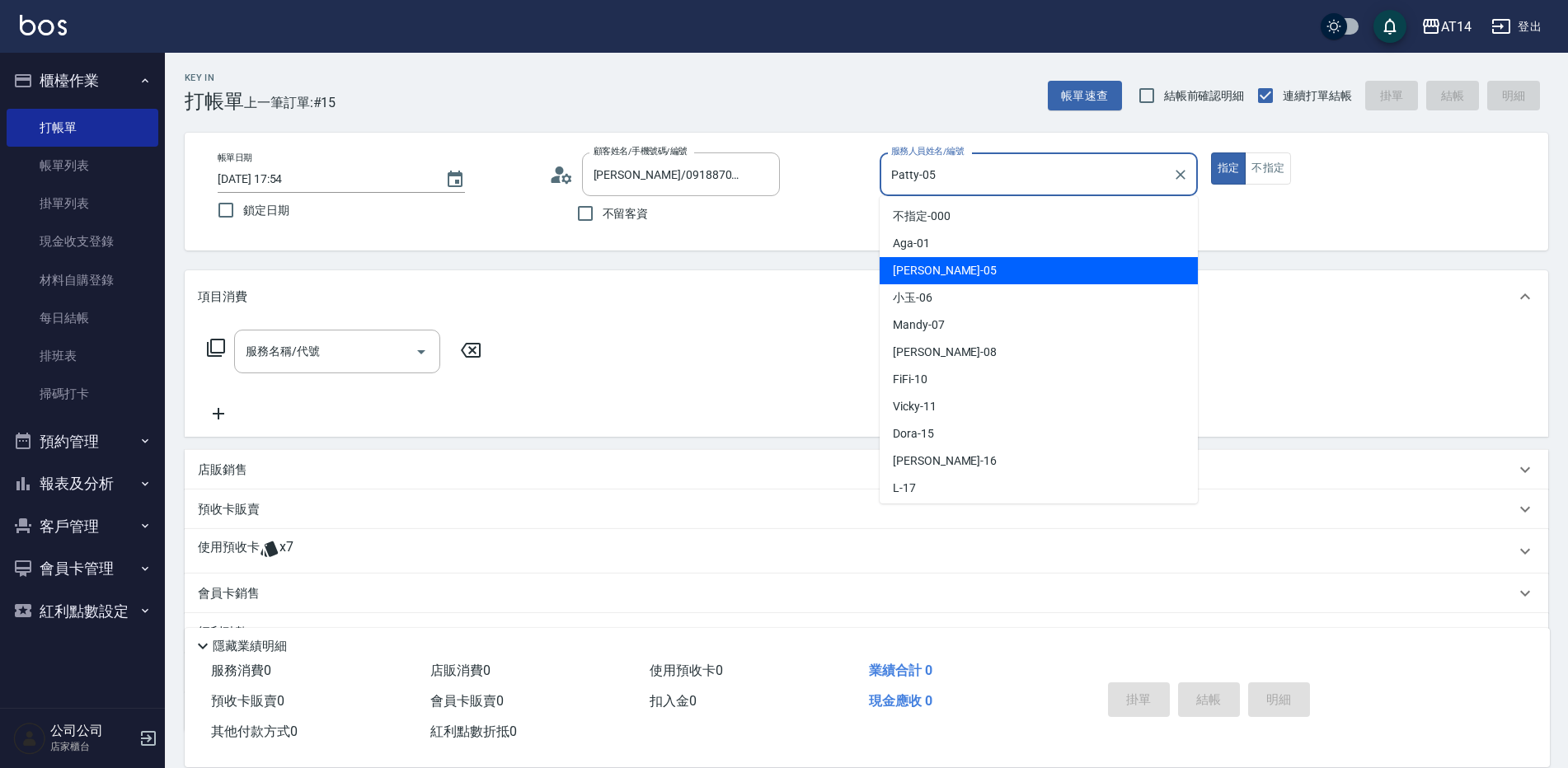
click at [941, 272] on div "Patty -05" at bounding box center [1038, 271] width 318 height 27
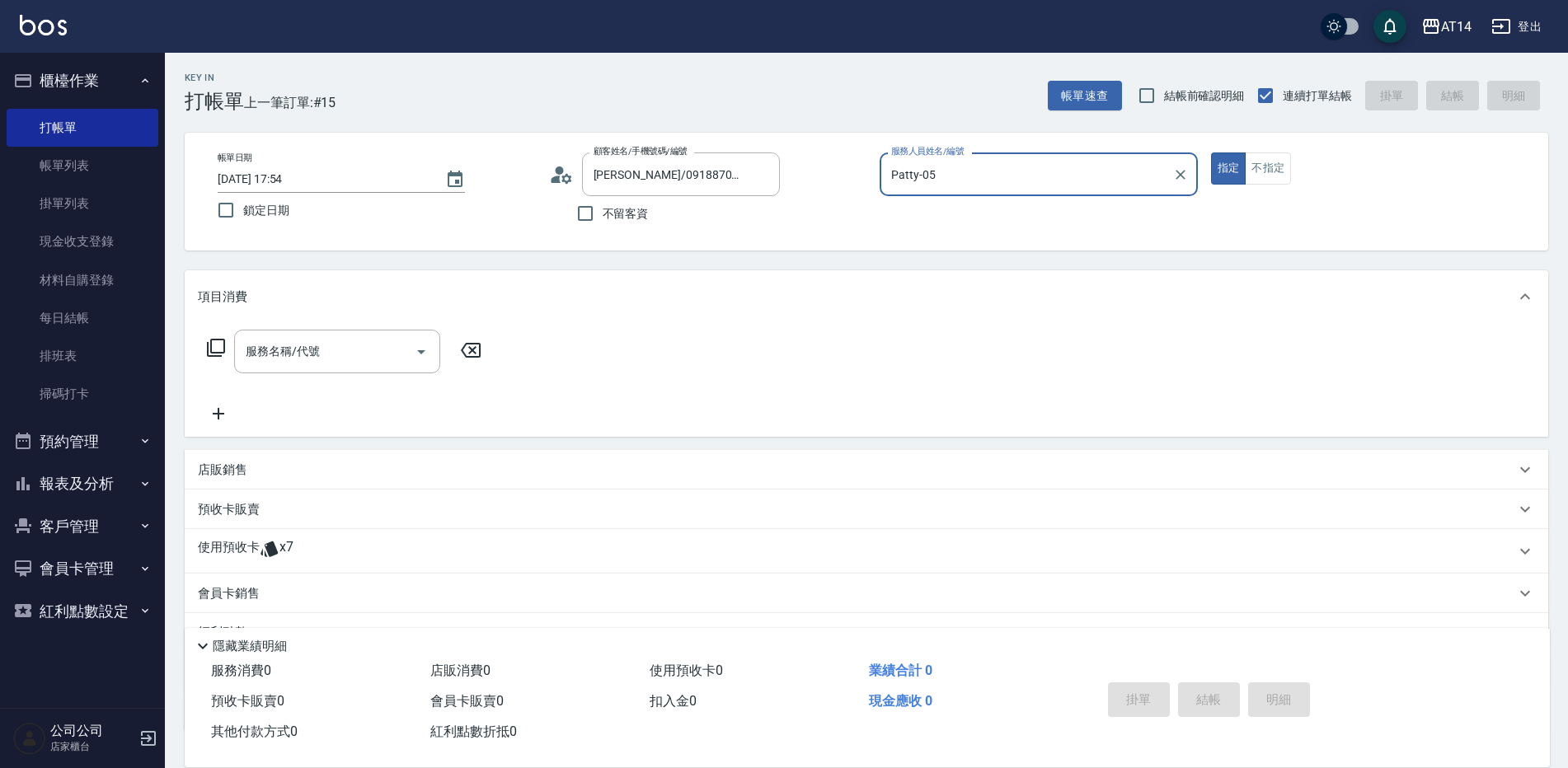
click at [269, 549] on icon at bounding box center [269, 549] width 17 height 16
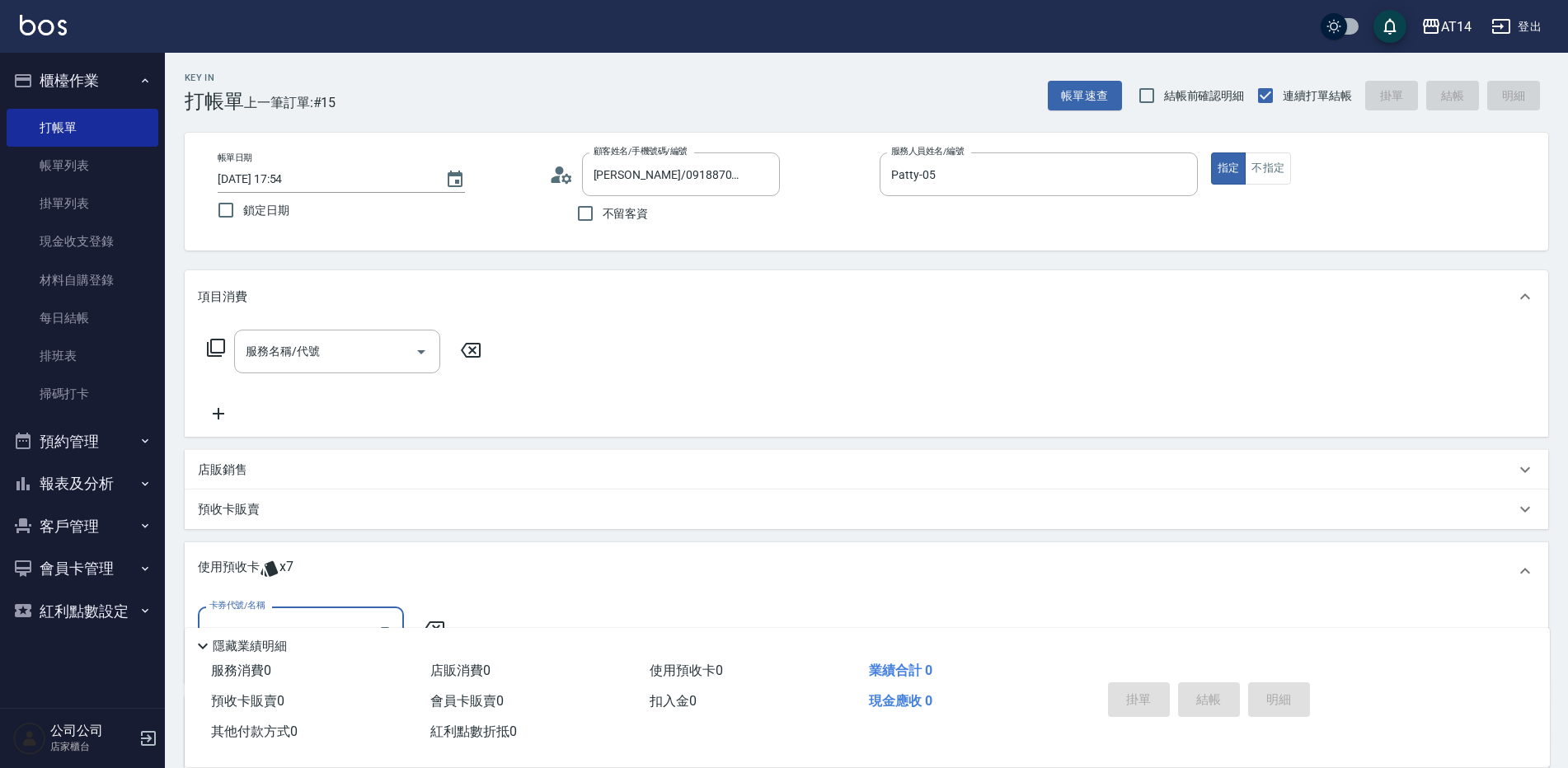
scroll to position [82, 0]
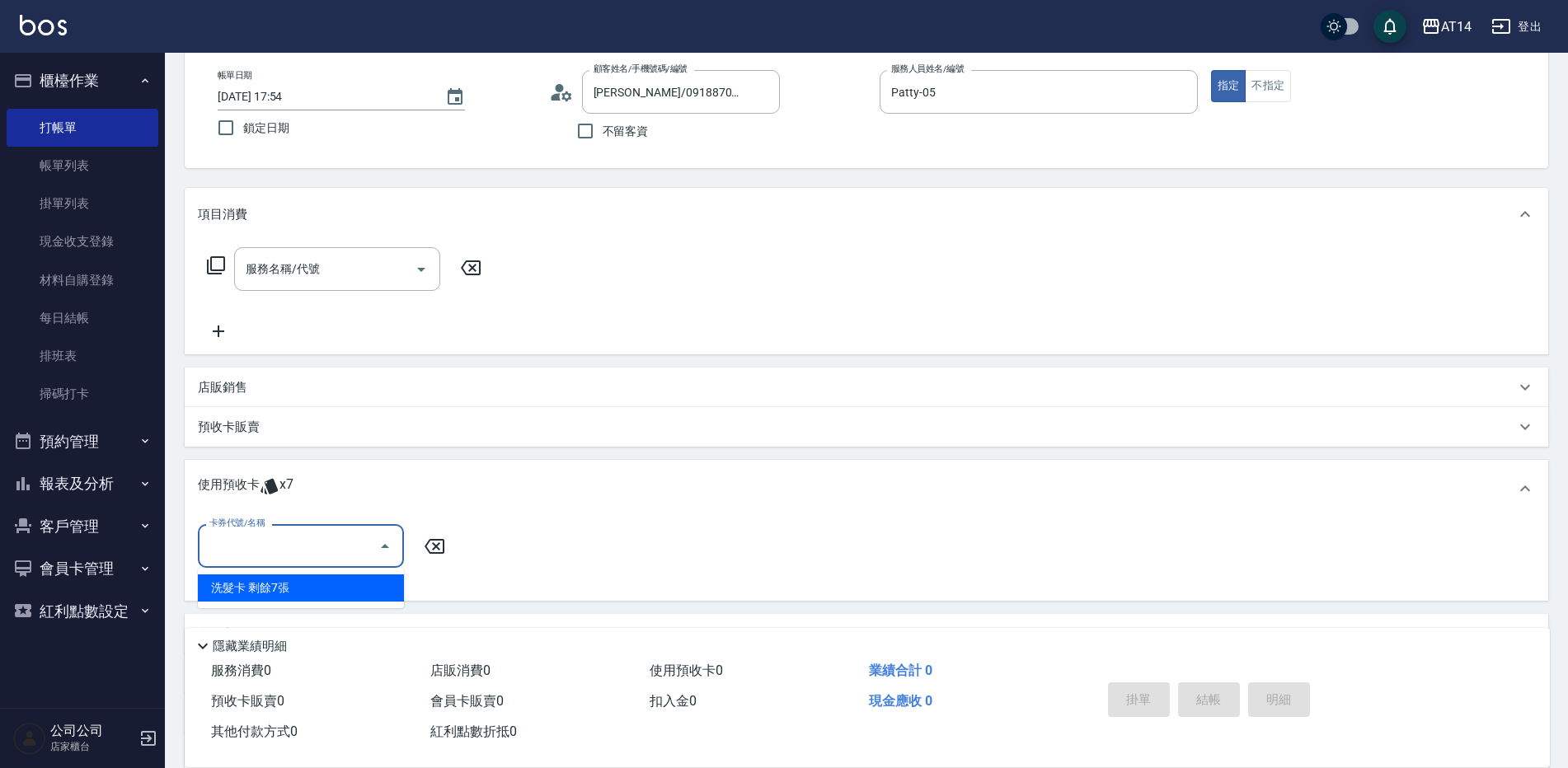
click at [263, 546] on input "卡券代號/名稱" at bounding box center [288, 545] width 167 height 29
click at [254, 585] on div "洗髮卡 剩餘7張" at bounding box center [301, 588] width 206 height 27
type input "洗髮卡"
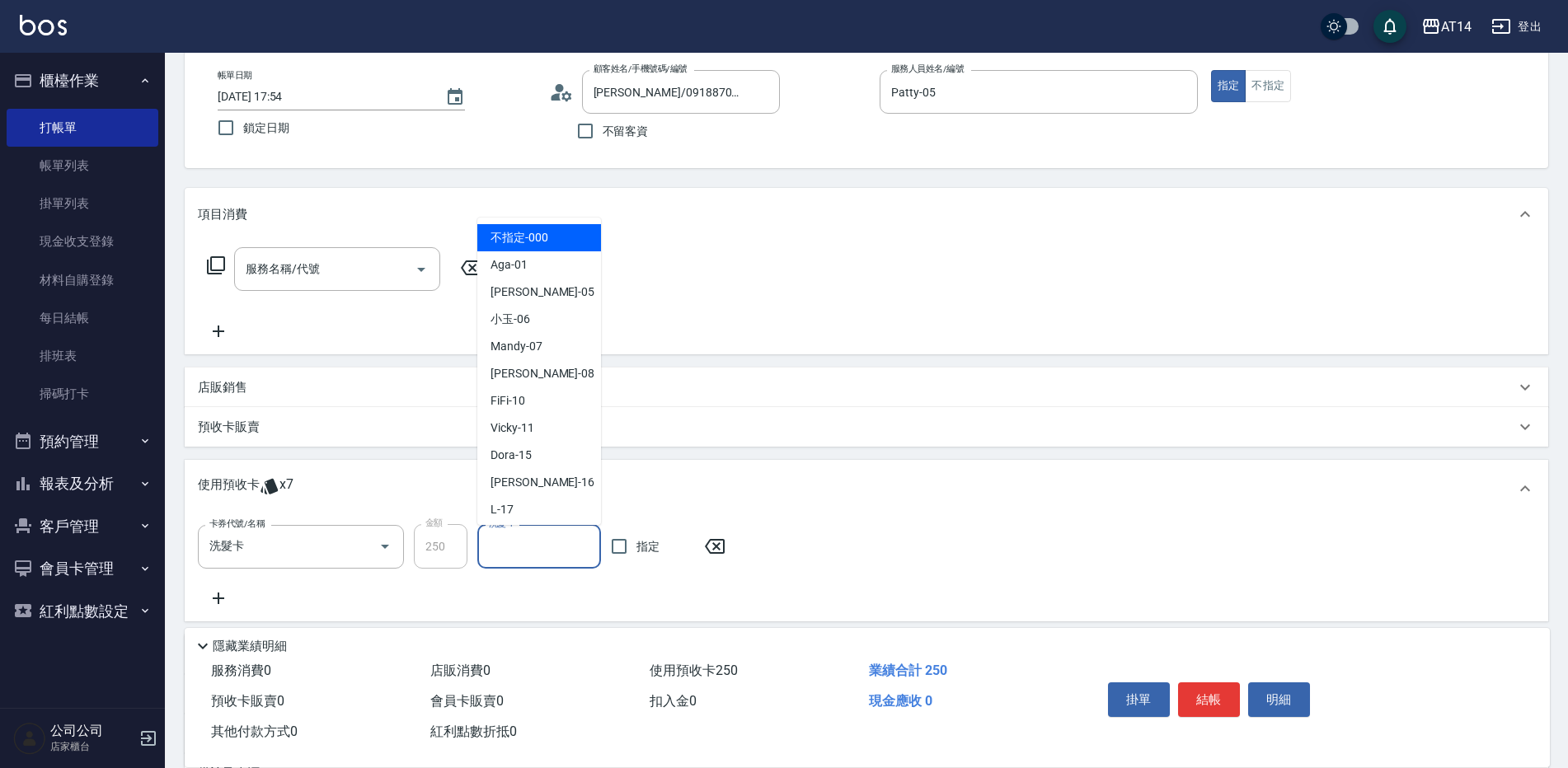
click at [514, 550] on input "洗髮-1" at bounding box center [539, 546] width 109 height 29
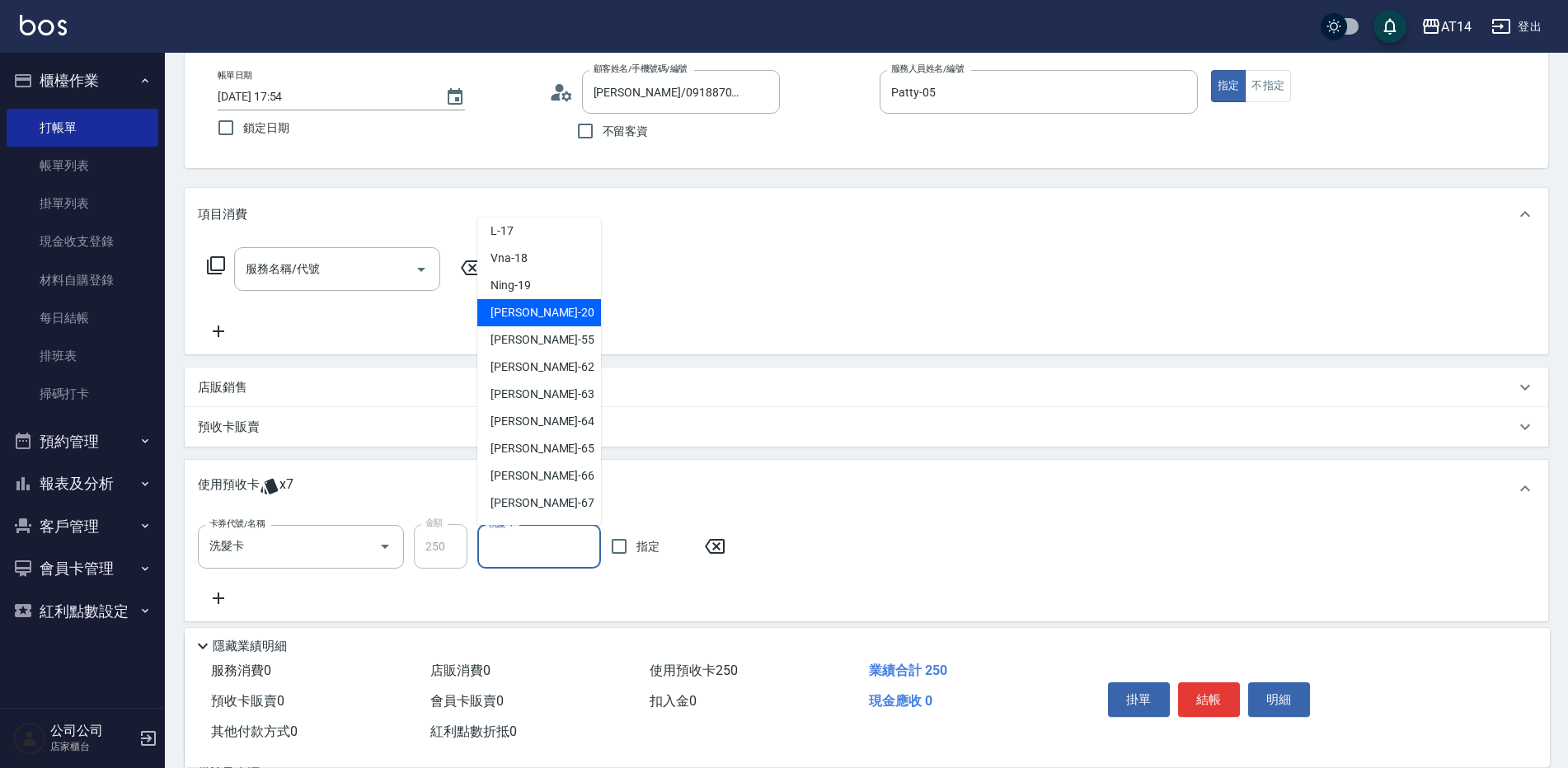
scroll to position [304, 0]
click at [572, 371] on div "[PERSON_NAME] -63" at bounding box center [539, 369] width 124 height 27
type input "[PERSON_NAME]-63"
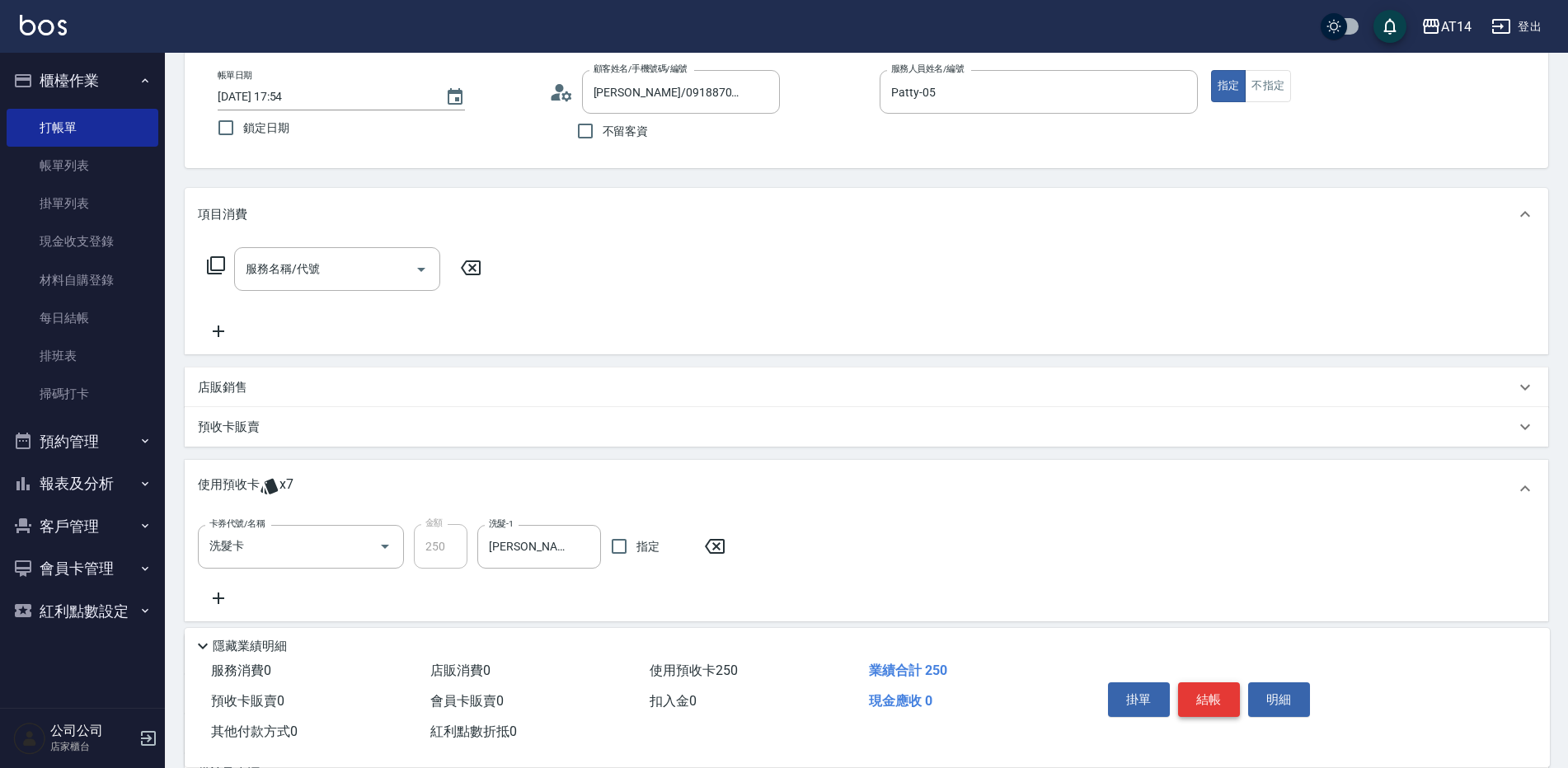
click at [1195, 685] on button "結帳" at bounding box center [1208, 700] width 61 height 35
type input "[DATE] 17:55"
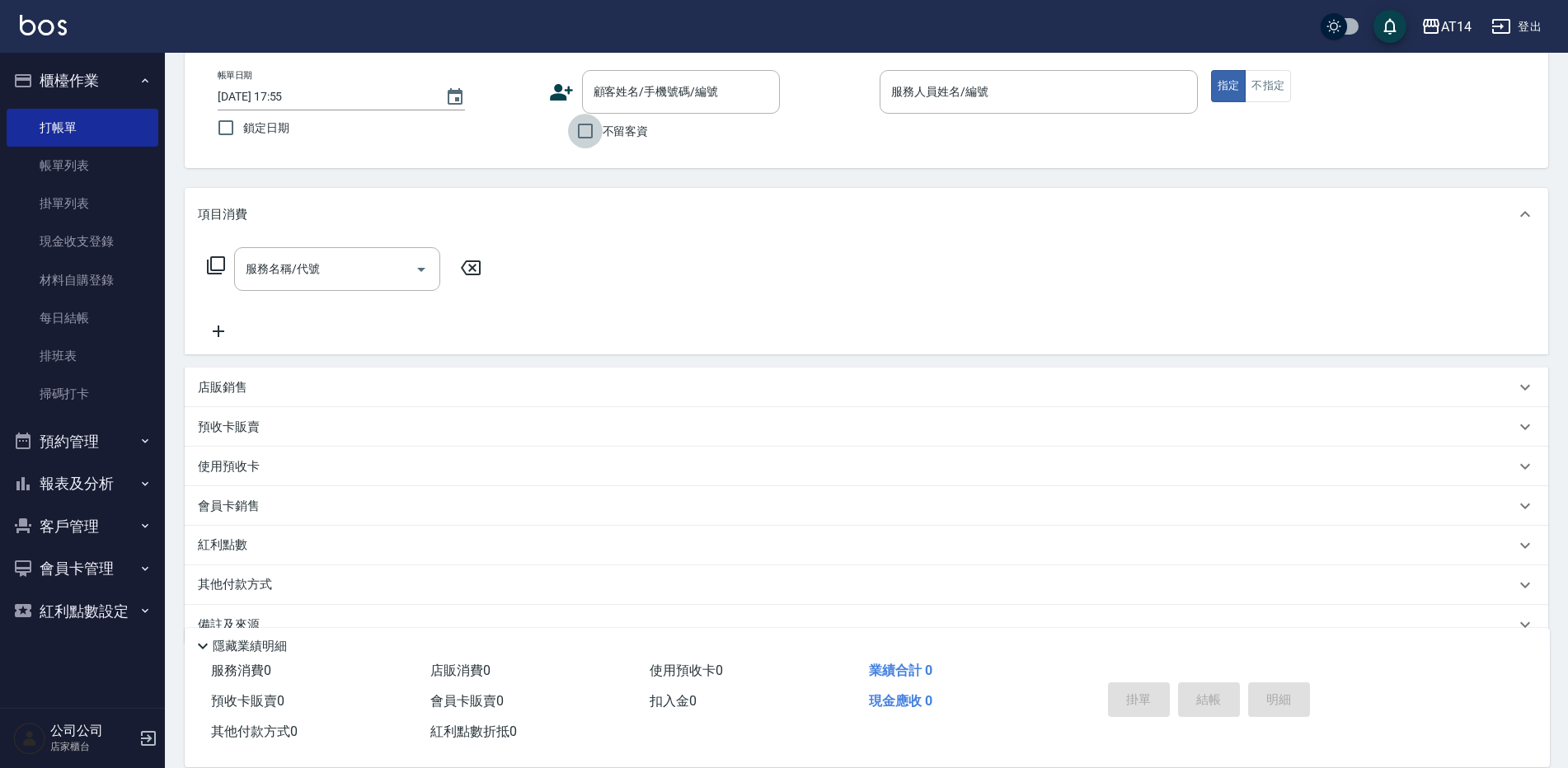
click at [568, 114] on input "不留客資" at bounding box center [586, 131] width 35 height 35
checkbox input "true"
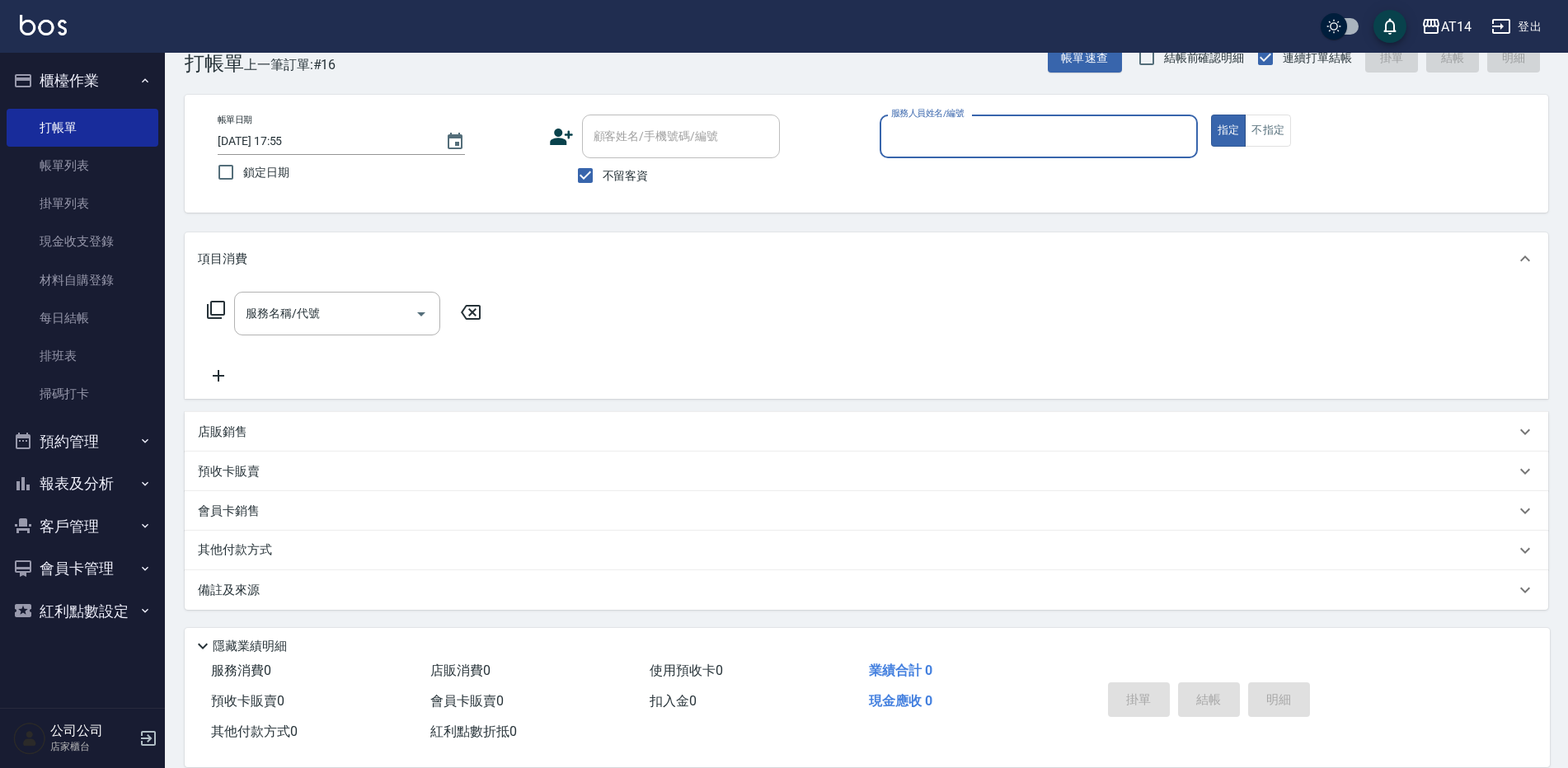
scroll to position [38, 0]
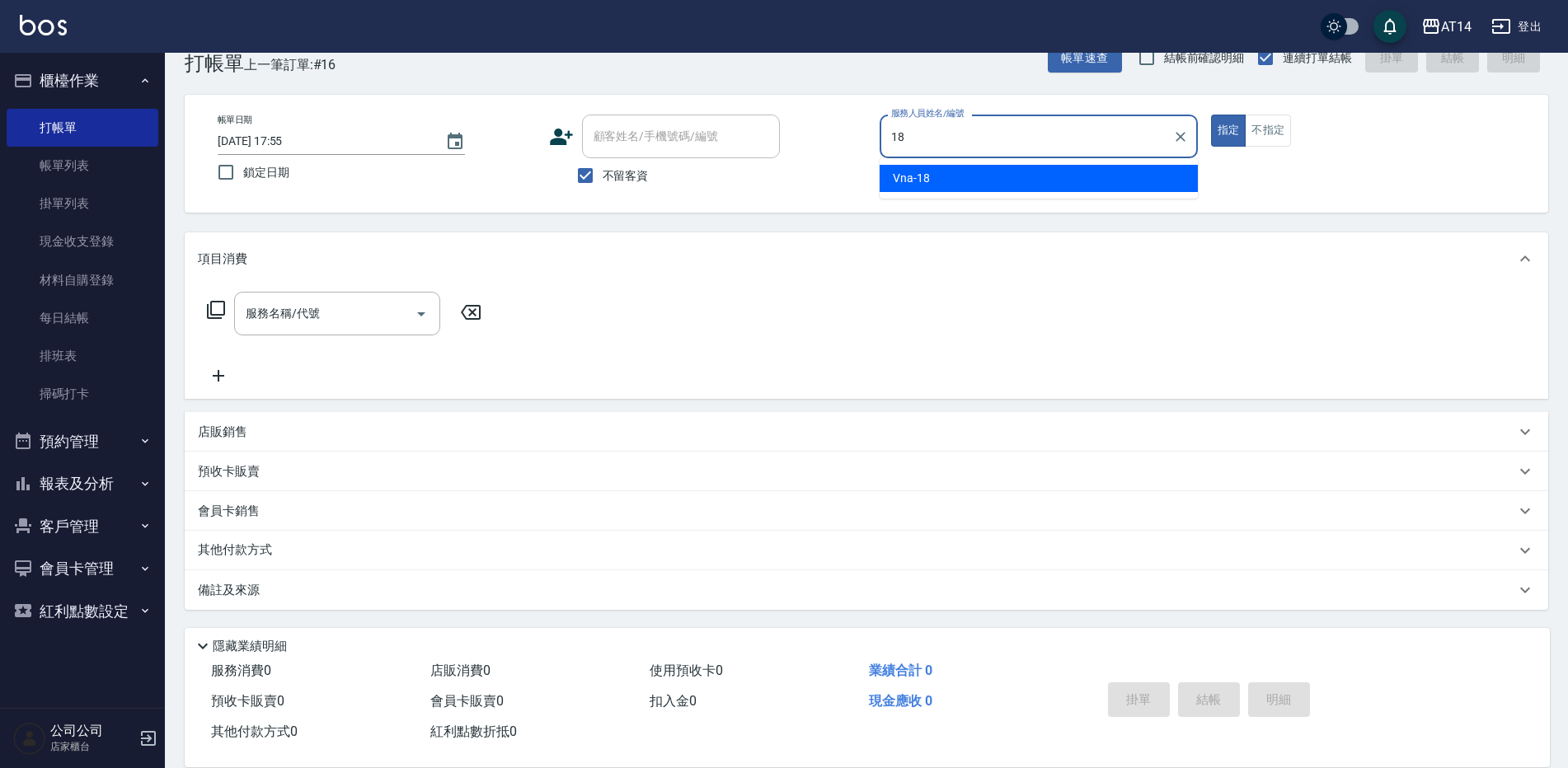
type input "Vna-18"
type button "true"
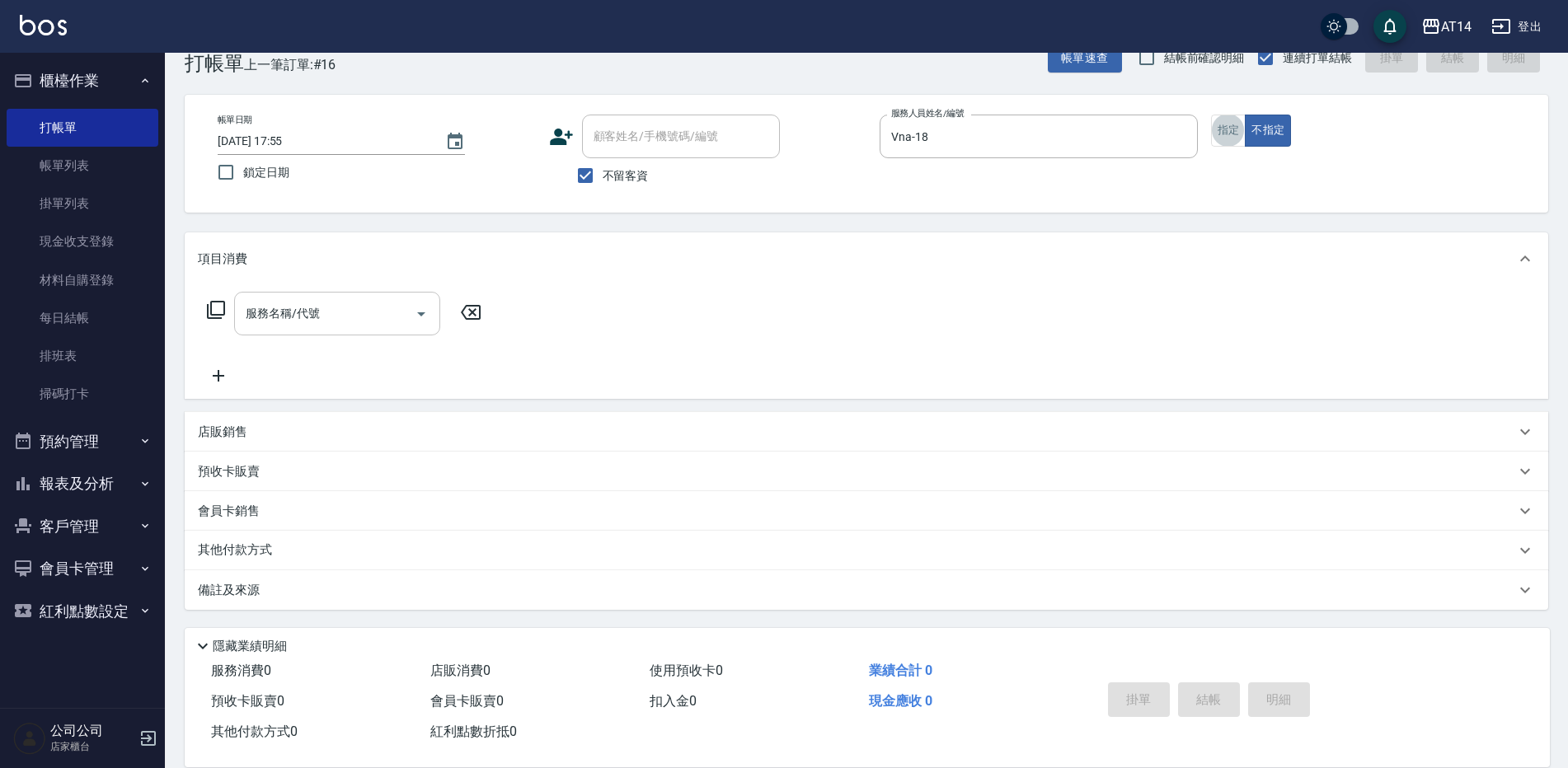
click at [330, 334] on div "服務名稱/代號" at bounding box center [337, 313] width 206 height 44
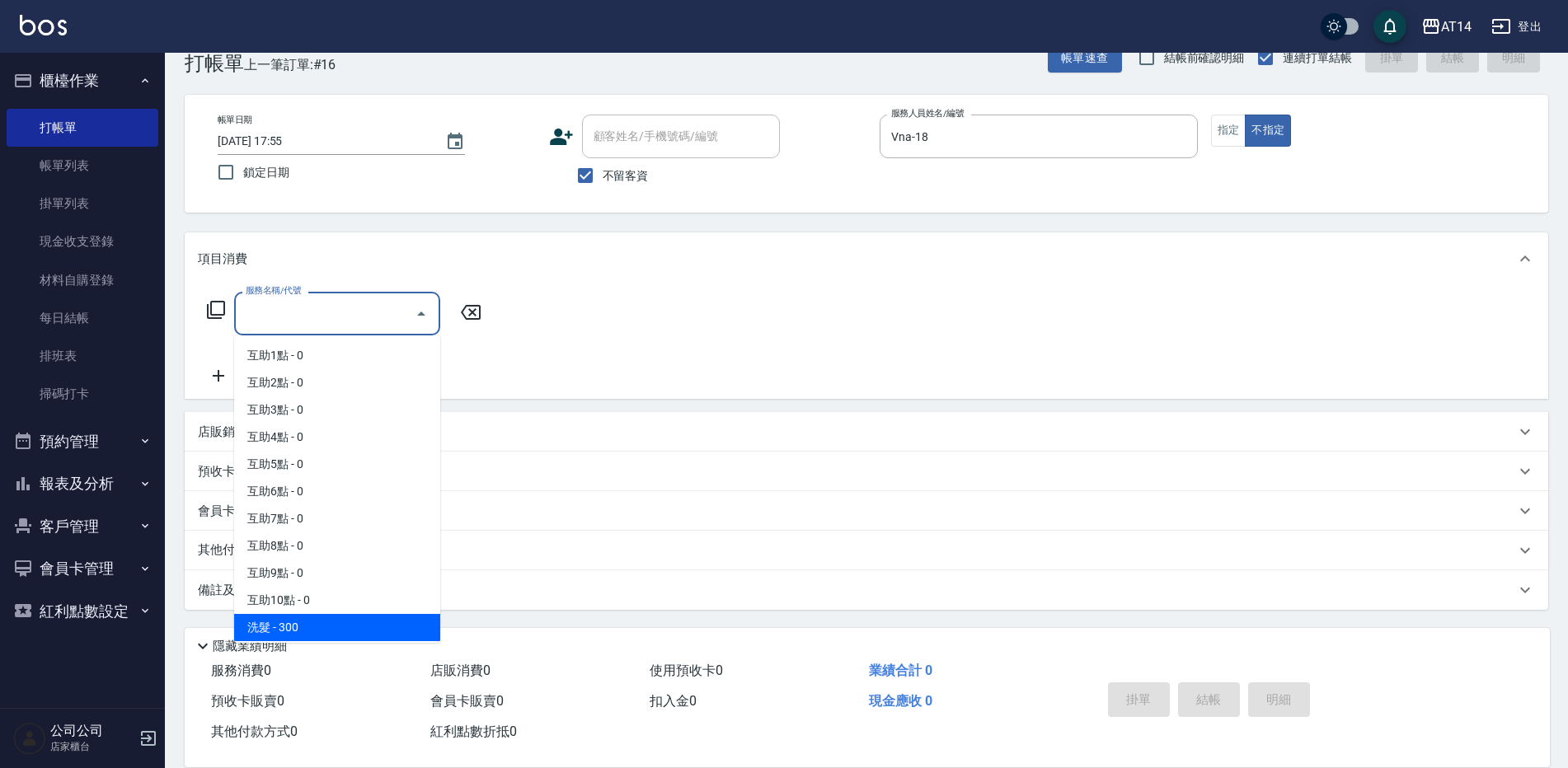
click at [302, 617] on span "洗髮 - 300" at bounding box center [337, 628] width 206 height 27
type input "洗髮(011)"
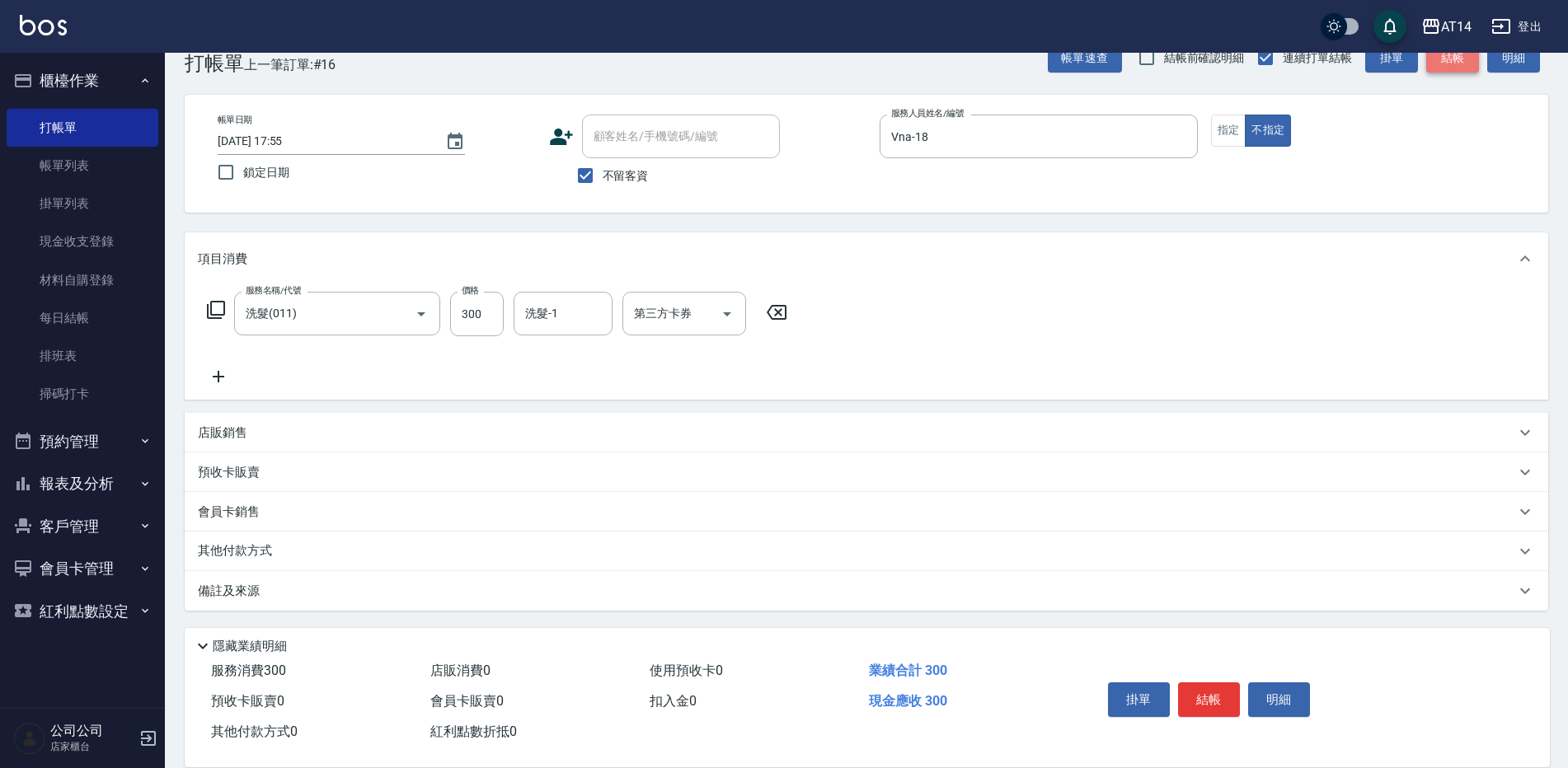
click at [1456, 59] on button "結帳" at bounding box center [1453, 58] width 53 height 31
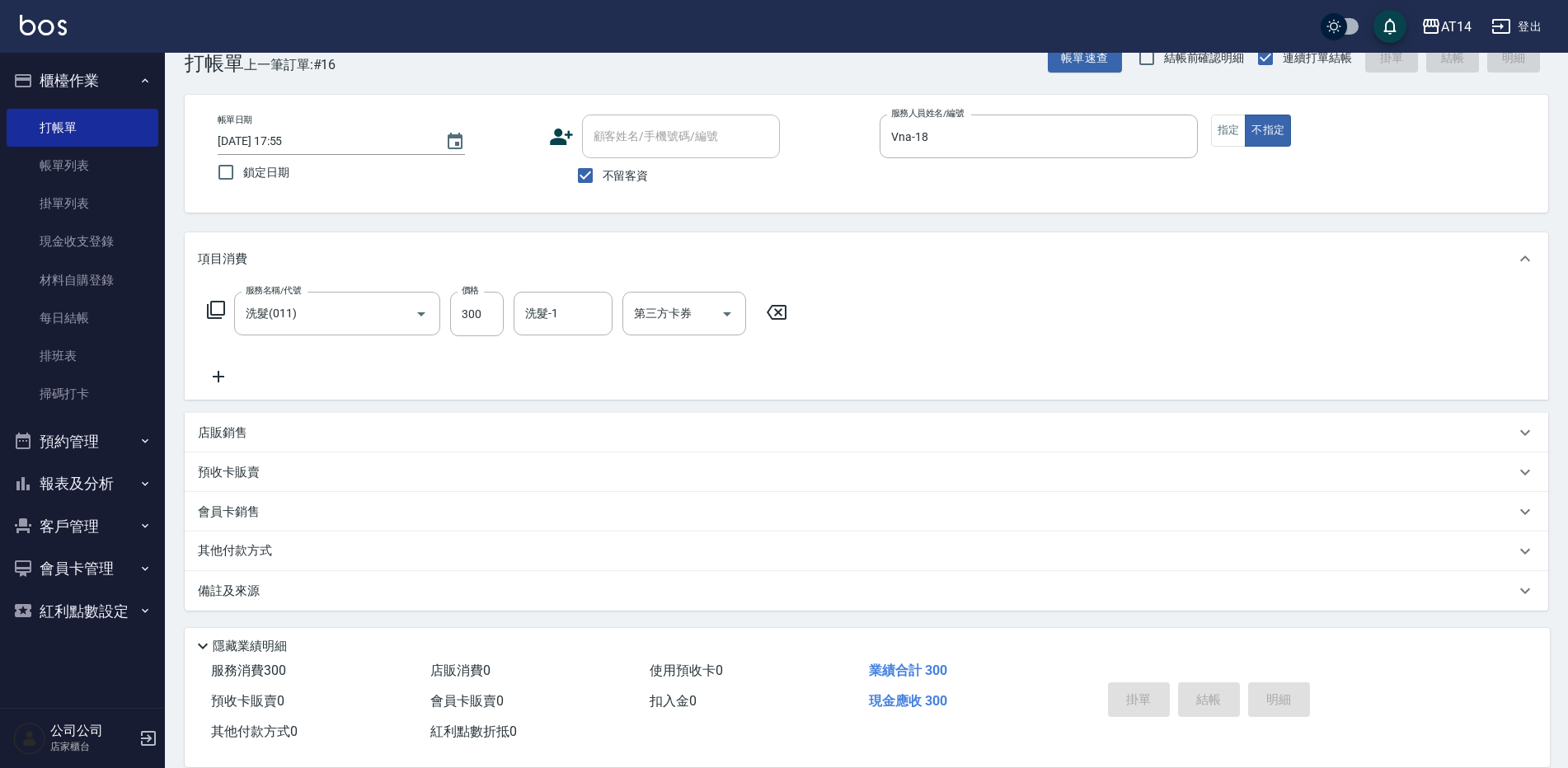
type input "[DATE] 17:59"
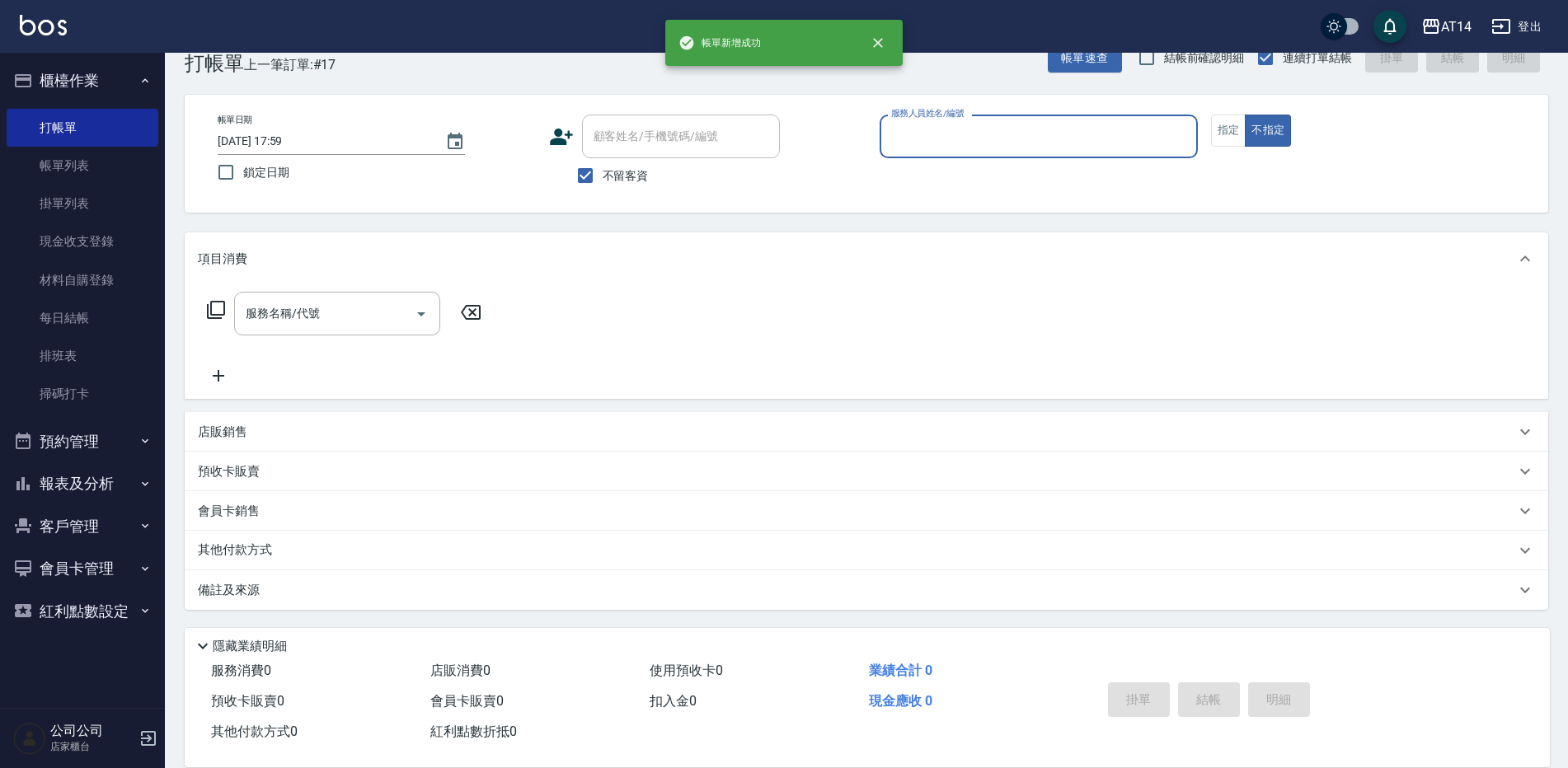
click at [103, 76] on button "櫃檯作業" at bounding box center [82, 81] width 152 height 43
